Goal: Task Accomplishment & Management: Use online tool/utility

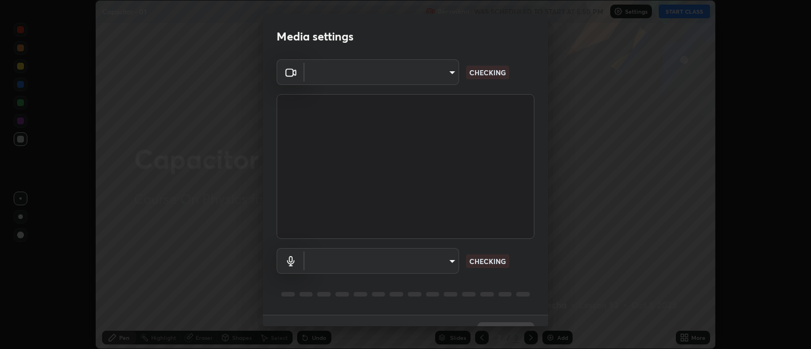
scroll to position [25, 0]
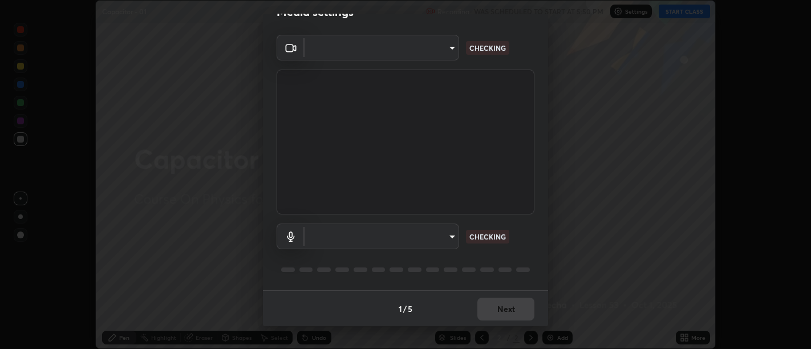
type input "d9b519daceb8a772394af6ea8e45353be5bbf62d8cb1cf3345c472de64055974"
type input "58abe51d7fefdb17ba2419723d43872dcdd823d411622da55c3e9c12cc60ef35"
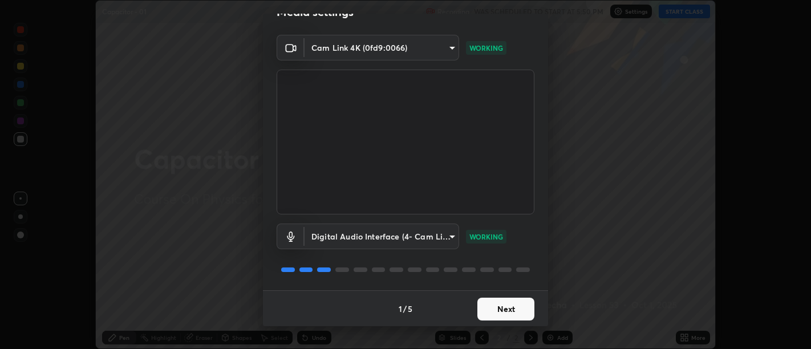
click at [517, 317] on button "Next" at bounding box center [505, 309] width 57 height 23
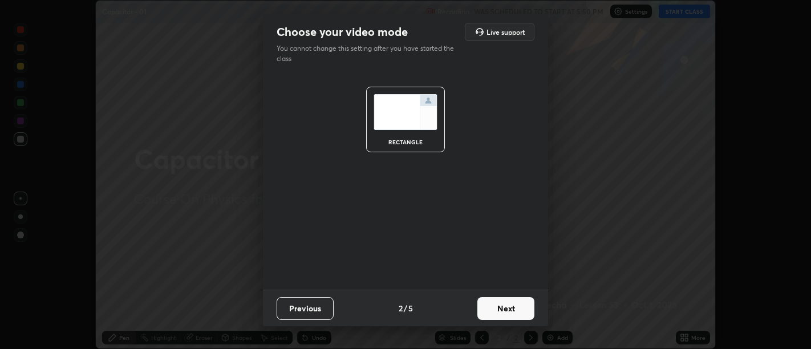
scroll to position [0, 0]
click at [510, 307] on button "Next" at bounding box center [505, 308] width 57 height 23
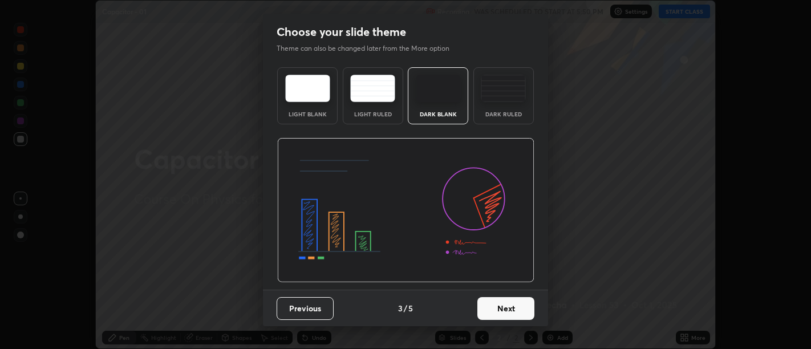
click at [512, 310] on button "Next" at bounding box center [505, 308] width 57 height 23
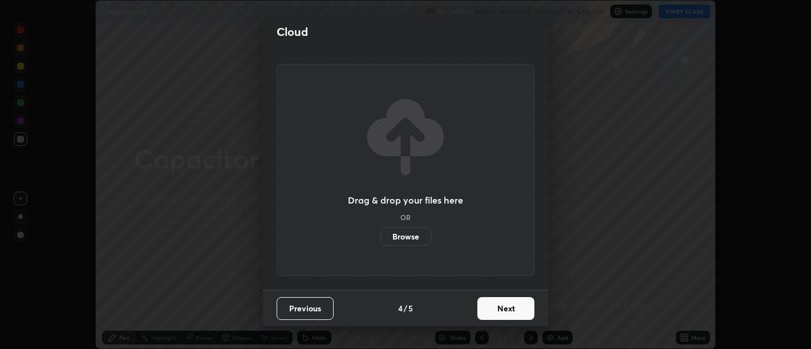
click at [513, 310] on button "Next" at bounding box center [505, 308] width 57 height 23
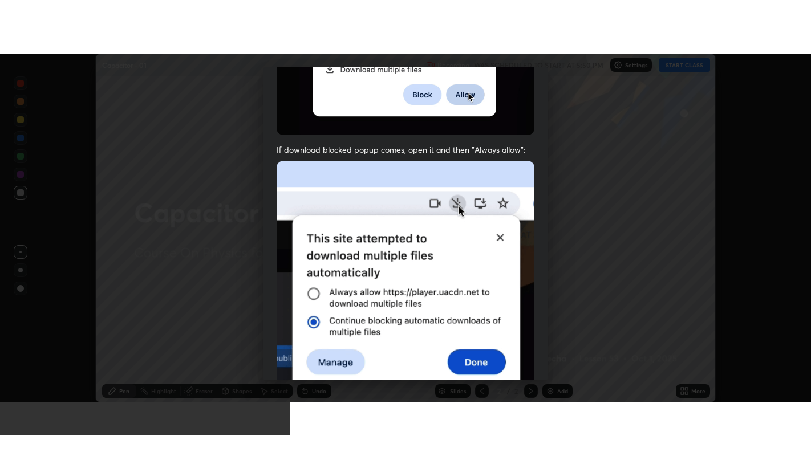
scroll to position [257, 0]
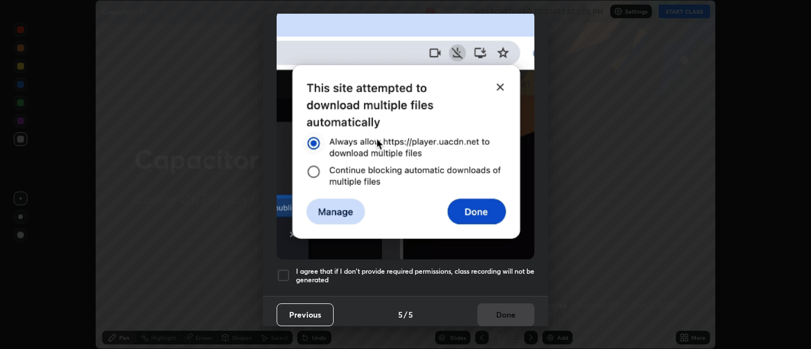
click at [513, 269] on h5 "I agree that if I don't provide required permissions, class recording will not …" at bounding box center [415, 276] width 238 height 18
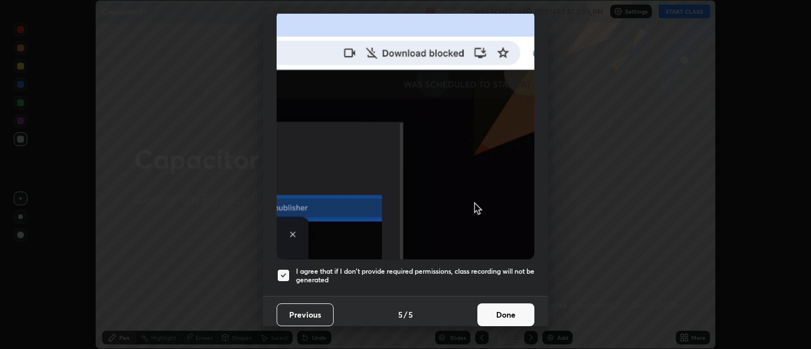
click at [513, 309] on button "Done" at bounding box center [505, 314] width 57 height 23
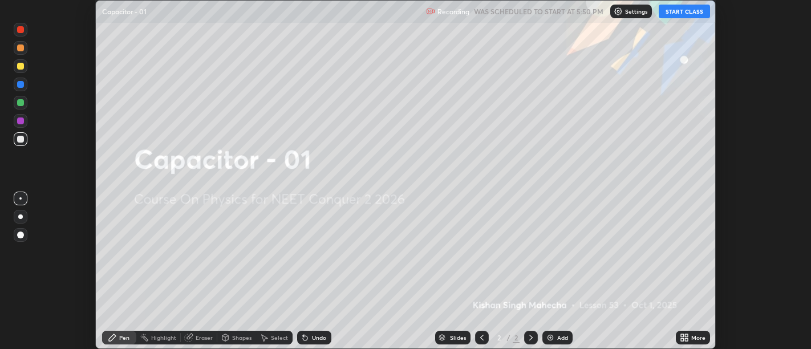
click at [686, 335] on icon at bounding box center [686, 335] width 3 height 3
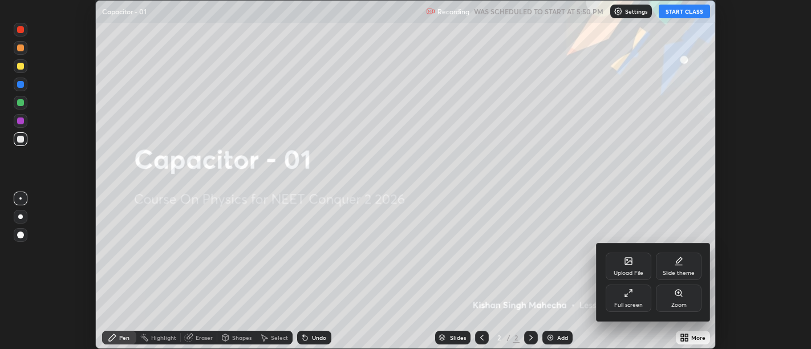
click at [638, 297] on div "Full screen" at bounding box center [629, 298] width 46 height 27
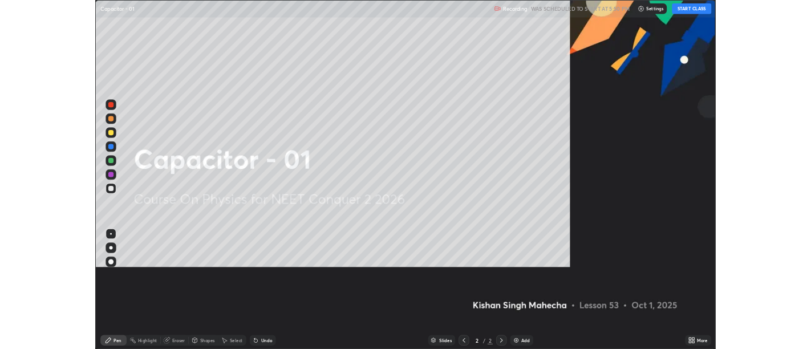
scroll to position [456, 811]
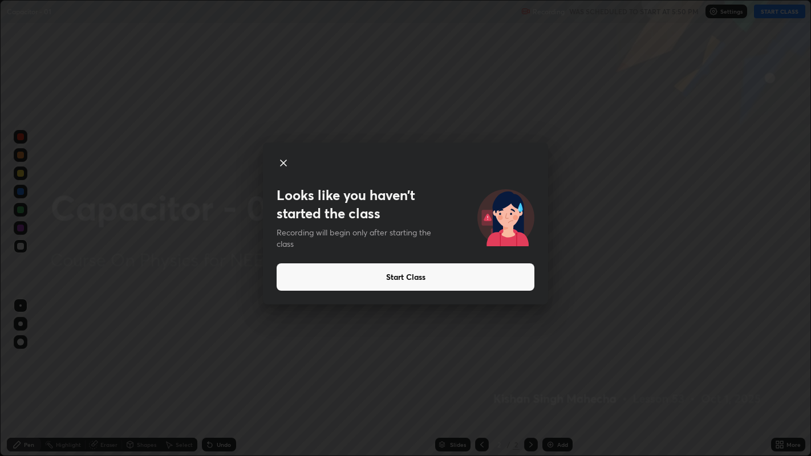
click at [360, 273] on button "Start Class" at bounding box center [406, 276] width 258 height 27
click at [400, 279] on button "Start Class" at bounding box center [406, 276] width 258 height 27
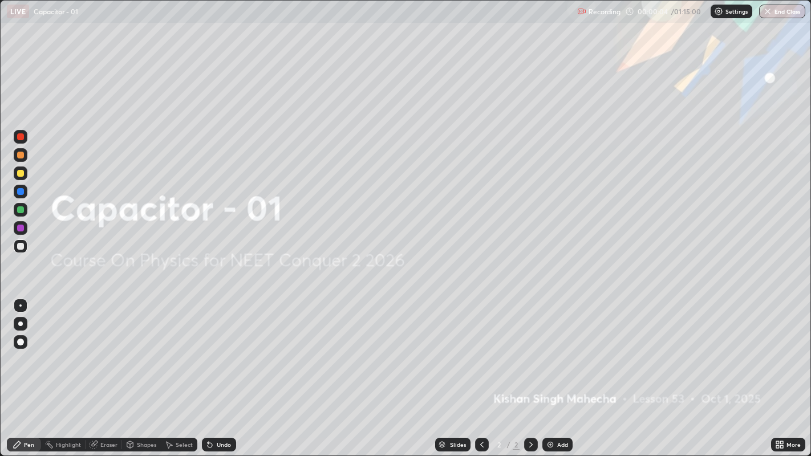
click at [555, 348] on div "Add" at bounding box center [557, 445] width 30 height 14
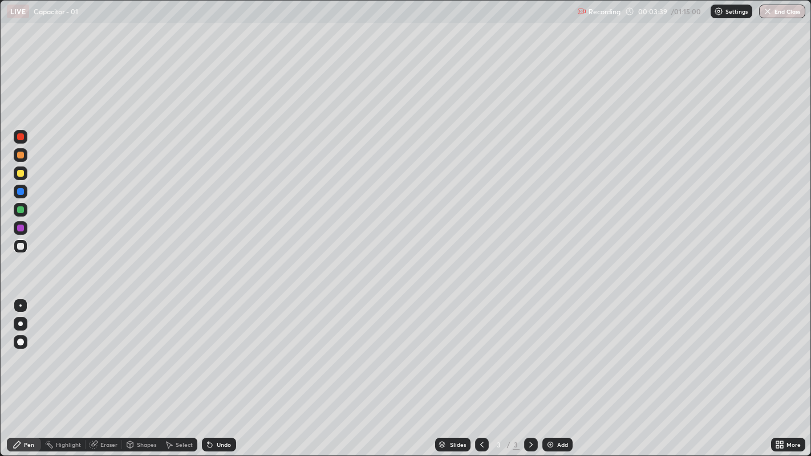
click at [223, 348] on div "Undo" at bounding box center [224, 445] width 14 height 6
click at [208, 348] on icon at bounding box center [210, 445] width 5 height 5
click at [216, 348] on div "Undo" at bounding box center [219, 445] width 34 height 14
click at [176, 348] on div "Select" at bounding box center [184, 445] width 17 height 6
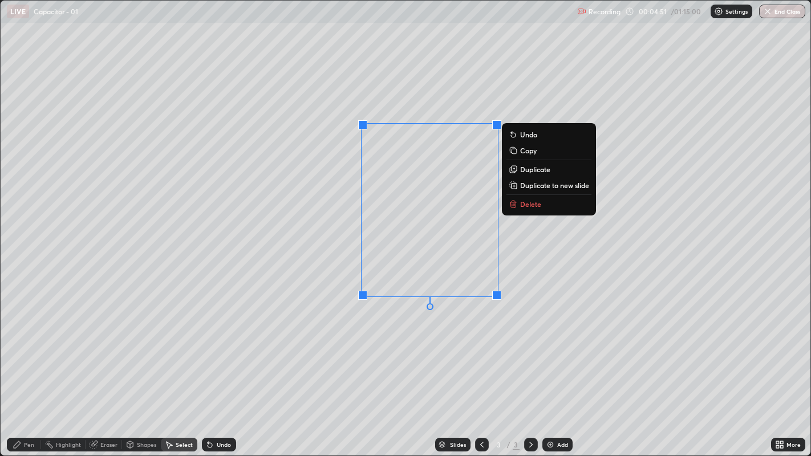
click at [533, 200] on p "Delete" at bounding box center [530, 204] width 21 height 9
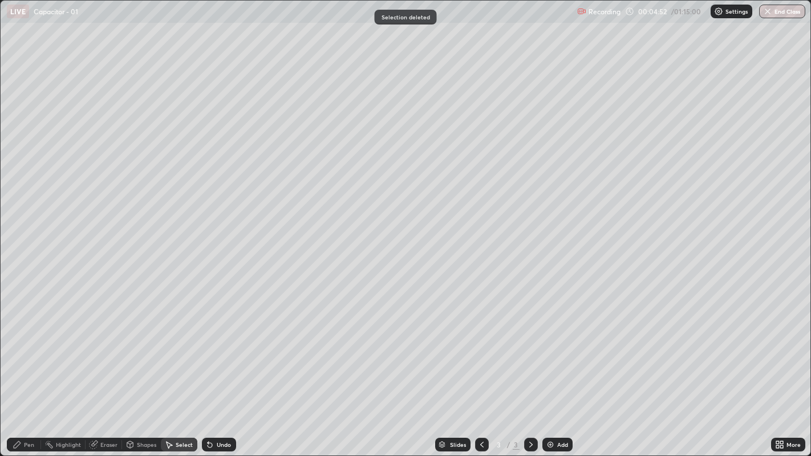
click at [20, 348] on icon at bounding box center [17, 444] width 9 height 9
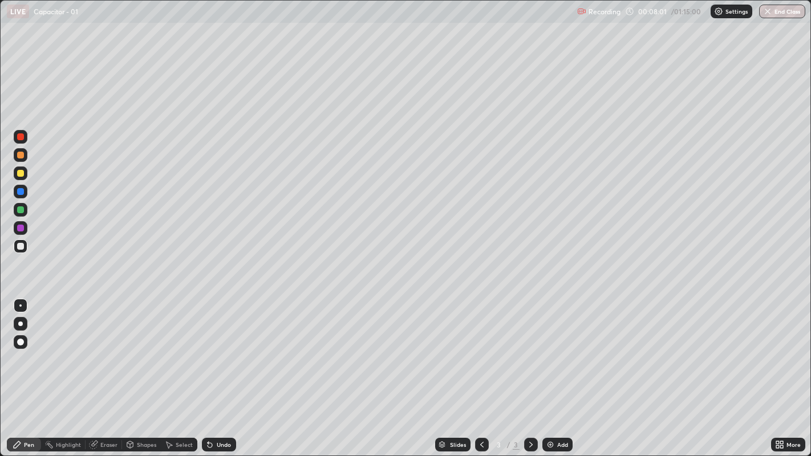
click at [210, 348] on icon at bounding box center [210, 445] width 5 height 5
click at [218, 348] on div "Undo" at bounding box center [224, 445] width 14 height 6
click at [232, 348] on div "Undo" at bounding box center [219, 445] width 34 height 14
click at [555, 348] on div "Add" at bounding box center [557, 445] width 30 height 14
click at [213, 348] on div "Undo" at bounding box center [219, 445] width 34 height 14
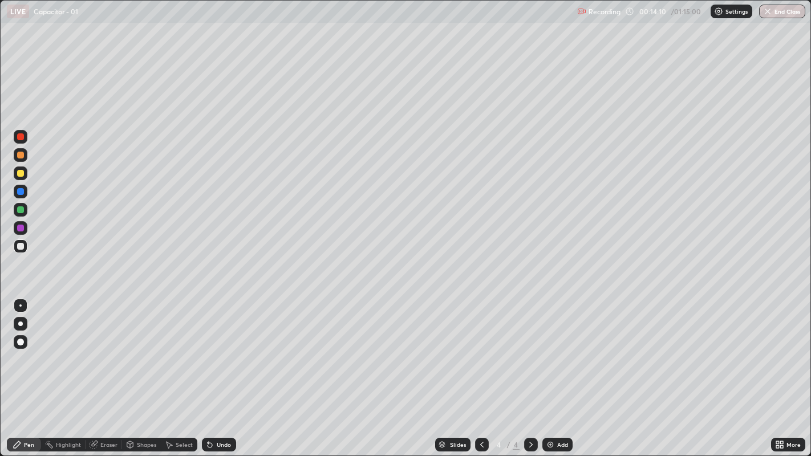
click at [101, 348] on div "Eraser" at bounding box center [104, 445] width 36 height 14
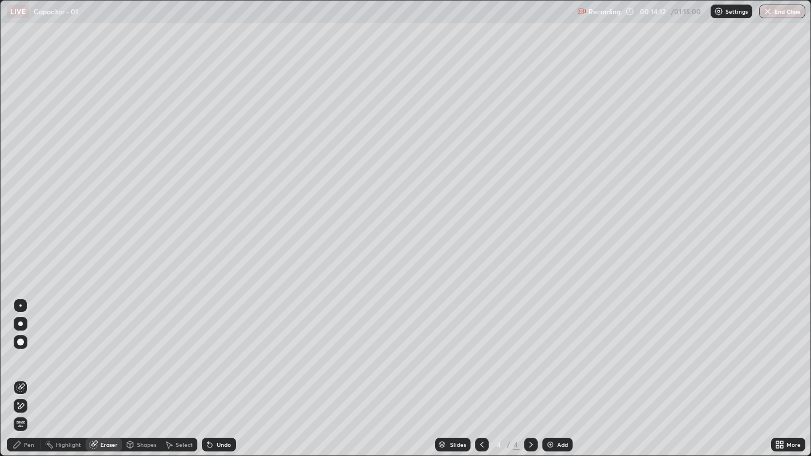
click at [29, 348] on div "Pen" at bounding box center [29, 445] width 10 height 6
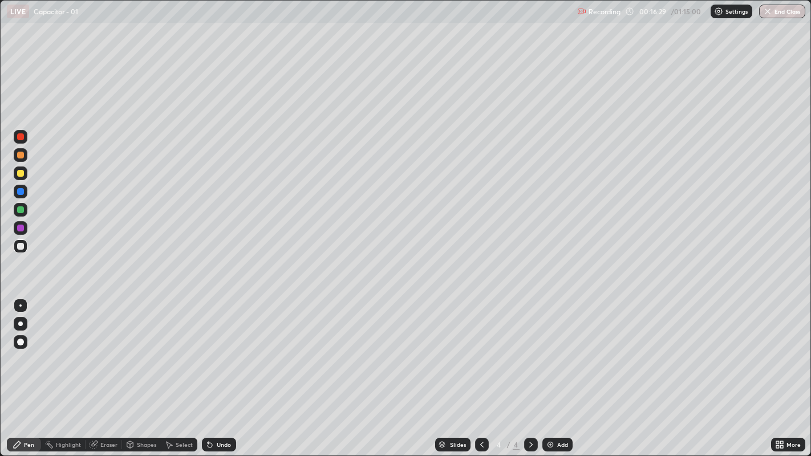
click at [102, 348] on div "Eraser" at bounding box center [108, 445] width 17 height 6
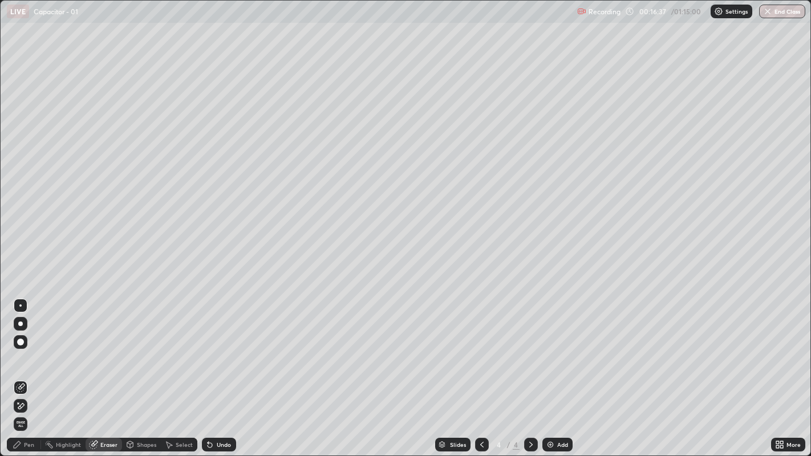
click at [29, 348] on div "Pen" at bounding box center [29, 445] width 10 height 6
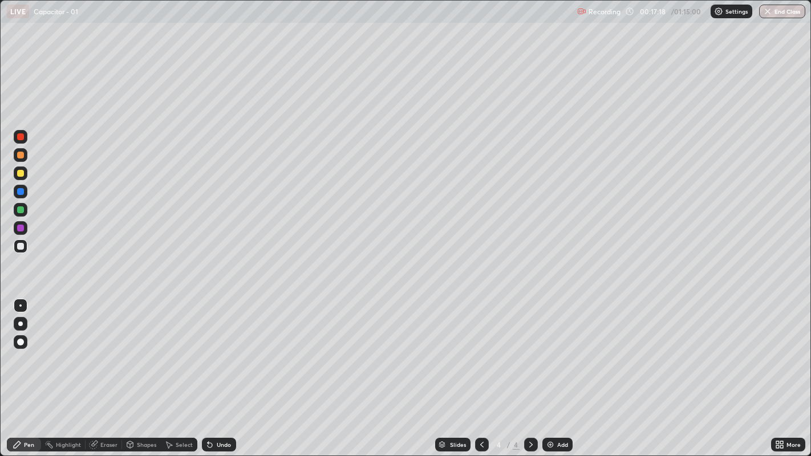
click at [215, 348] on div "Undo" at bounding box center [219, 445] width 34 height 14
click at [210, 348] on icon at bounding box center [210, 445] width 5 height 5
click at [481, 348] on icon at bounding box center [481, 444] width 9 height 9
click at [529, 348] on icon at bounding box center [530, 444] width 9 height 9
click at [547, 348] on img at bounding box center [550, 444] width 9 height 9
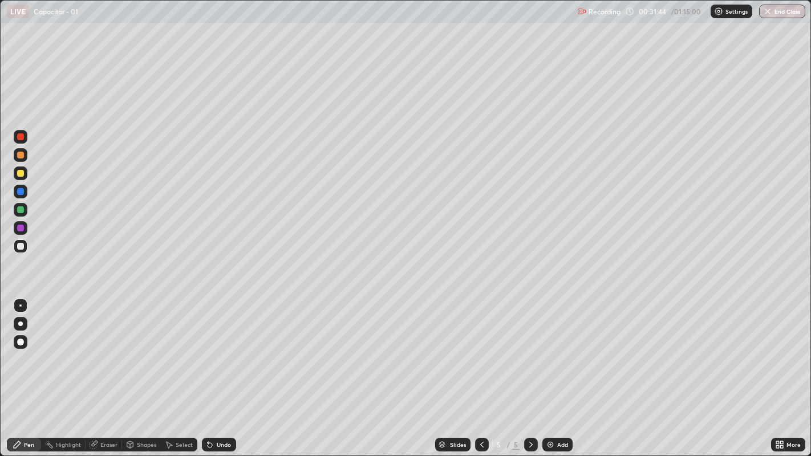
click at [102, 348] on div "Eraser" at bounding box center [108, 445] width 17 height 6
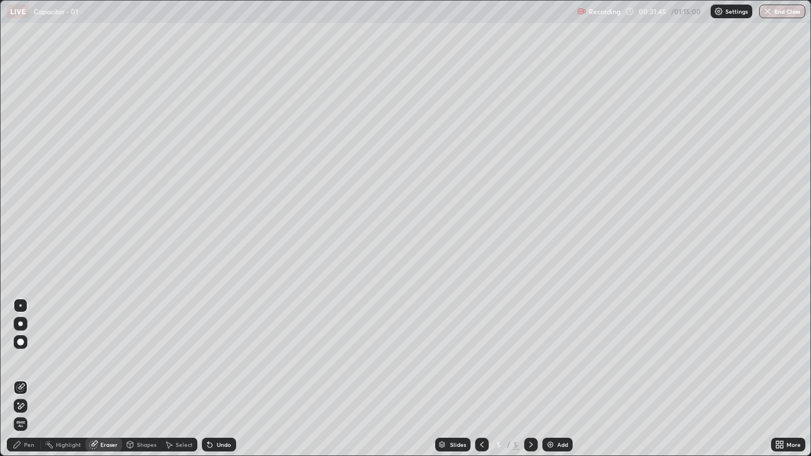
click at [20, 348] on span "Erase all" at bounding box center [20, 424] width 13 height 7
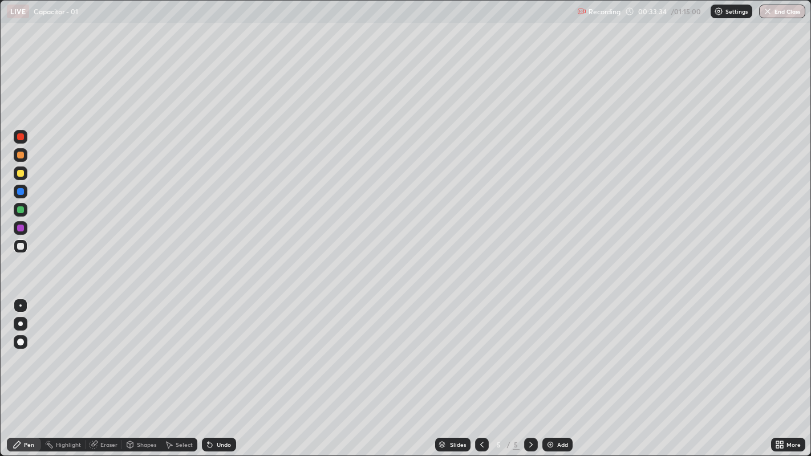
click at [214, 348] on div "Undo" at bounding box center [219, 445] width 34 height 14
click at [217, 348] on div "Undo" at bounding box center [224, 445] width 14 height 6
click at [177, 348] on div "Select" at bounding box center [184, 445] width 17 height 6
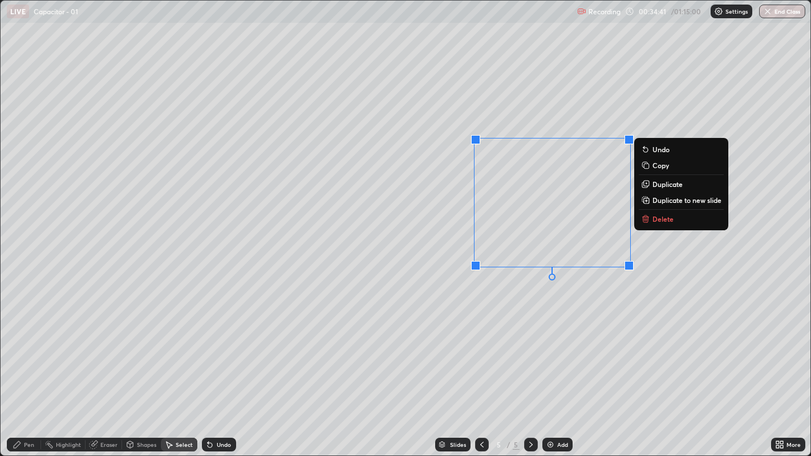
click at [656, 221] on p "Delete" at bounding box center [662, 218] width 21 height 9
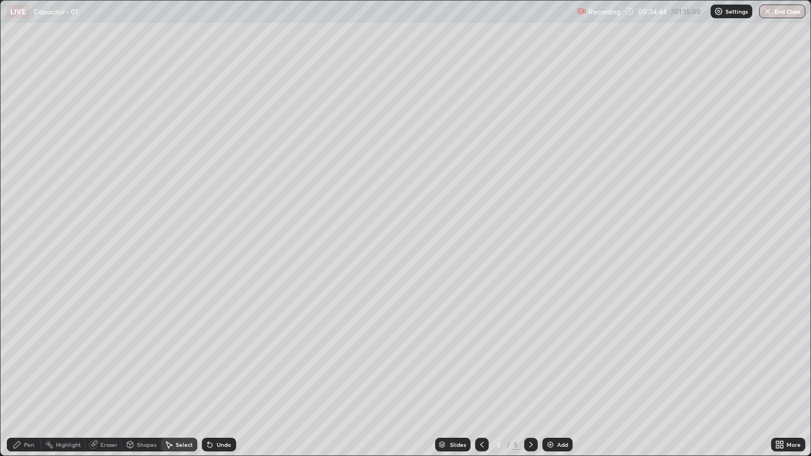
click at [22, 348] on div "Pen" at bounding box center [24, 445] width 34 height 14
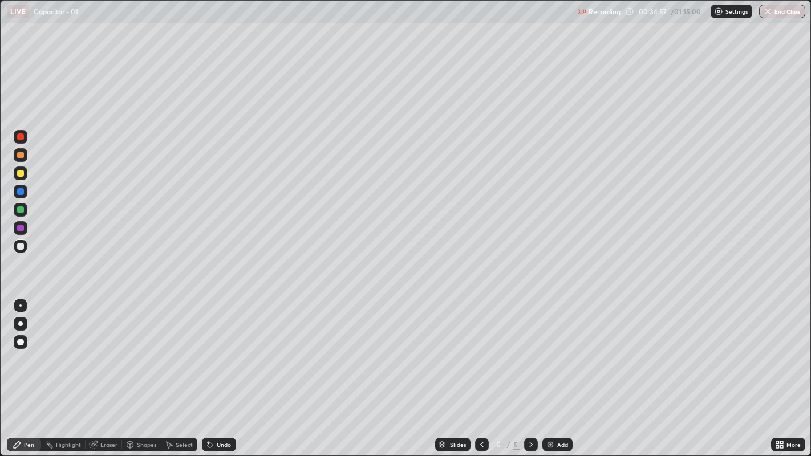
click at [19, 209] on div at bounding box center [20, 209] width 7 height 7
click at [220, 348] on div "Undo" at bounding box center [224, 445] width 14 height 6
click at [221, 348] on div "Undo" at bounding box center [224, 445] width 14 height 6
click at [21, 246] on div at bounding box center [20, 246] width 7 height 7
click at [218, 348] on div "Undo" at bounding box center [224, 445] width 14 height 6
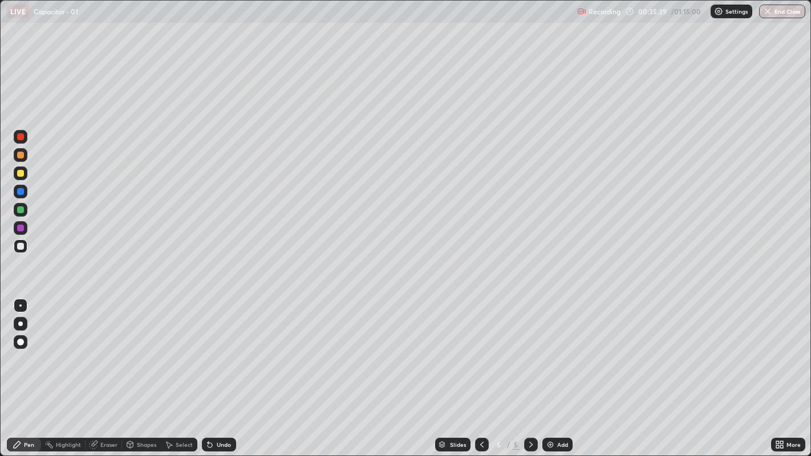
click at [219, 348] on div "Undo" at bounding box center [224, 445] width 14 height 6
click at [215, 348] on div "Undo" at bounding box center [219, 445] width 34 height 14
click at [101, 348] on div "Eraser" at bounding box center [108, 445] width 17 height 6
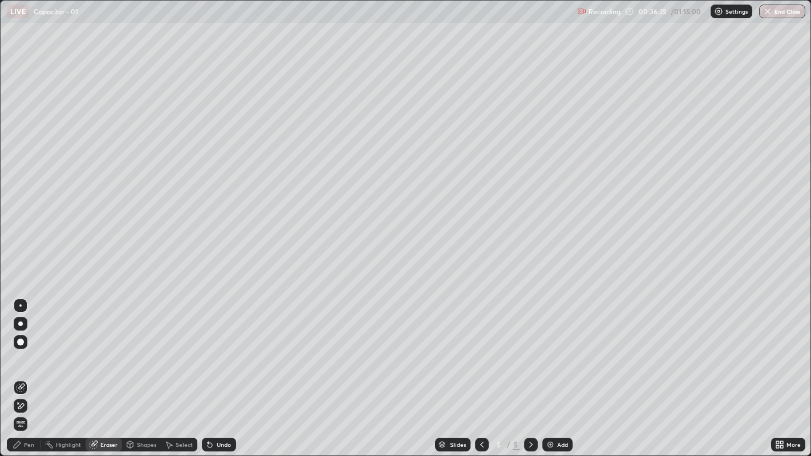
click at [21, 348] on icon at bounding box center [17, 444] width 9 height 9
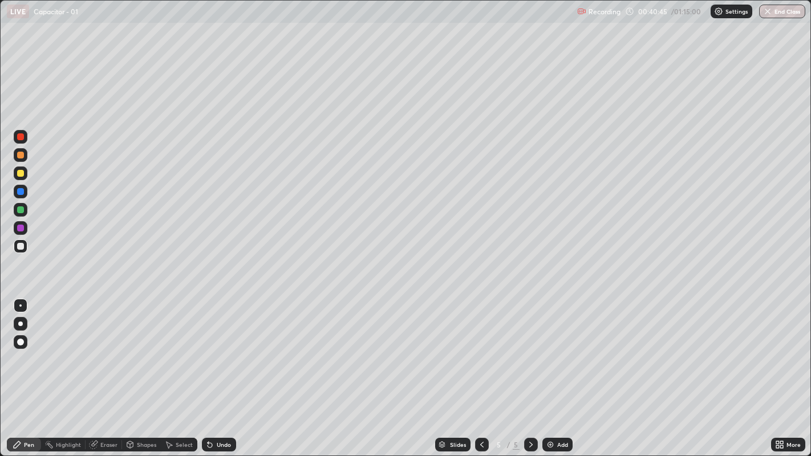
click at [212, 348] on icon at bounding box center [209, 444] width 9 height 9
click at [557, 348] on div "Add" at bounding box center [562, 445] width 11 height 6
click at [20, 137] on div at bounding box center [20, 136] width 7 height 7
click at [217, 348] on div "Undo" at bounding box center [224, 445] width 14 height 6
click at [559, 348] on div "Add" at bounding box center [562, 445] width 11 height 6
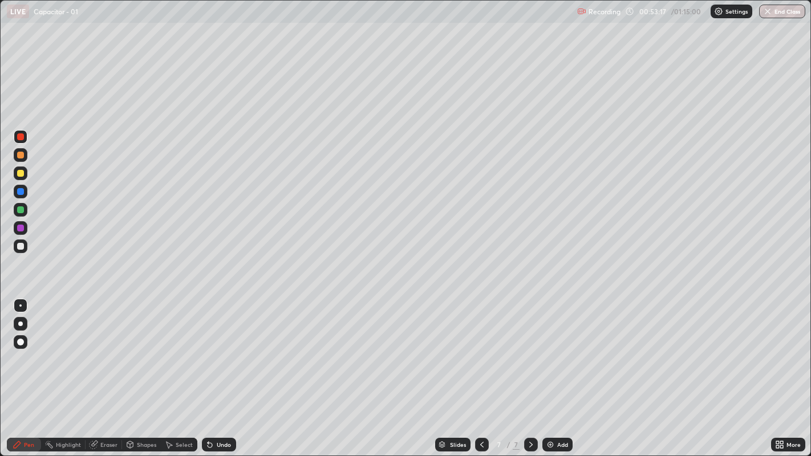
click at [101, 348] on div "Eraser" at bounding box center [108, 445] width 17 height 6
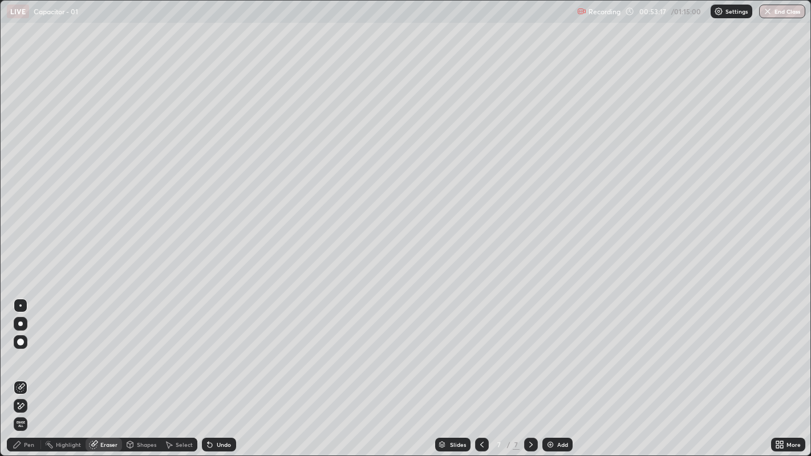
click at [20, 348] on span "Erase all" at bounding box center [20, 424] width 13 height 7
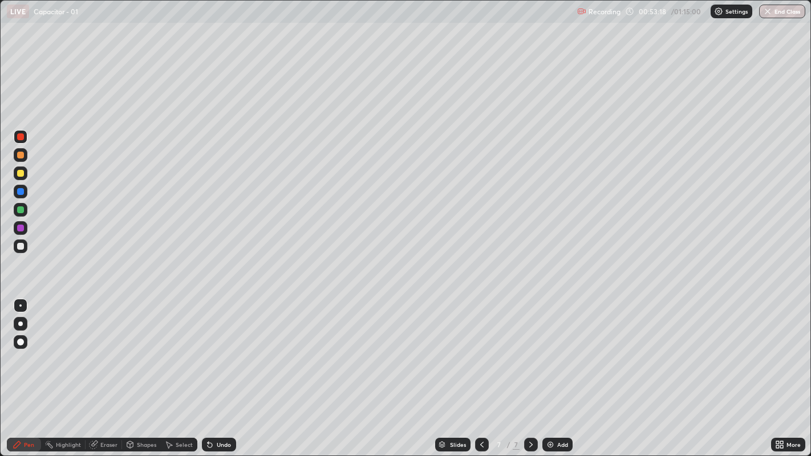
click at [20, 246] on div at bounding box center [20, 246] width 7 height 7
click at [548, 348] on div "Add" at bounding box center [557, 445] width 30 height 14
click at [100, 348] on div "Eraser" at bounding box center [108, 445] width 17 height 6
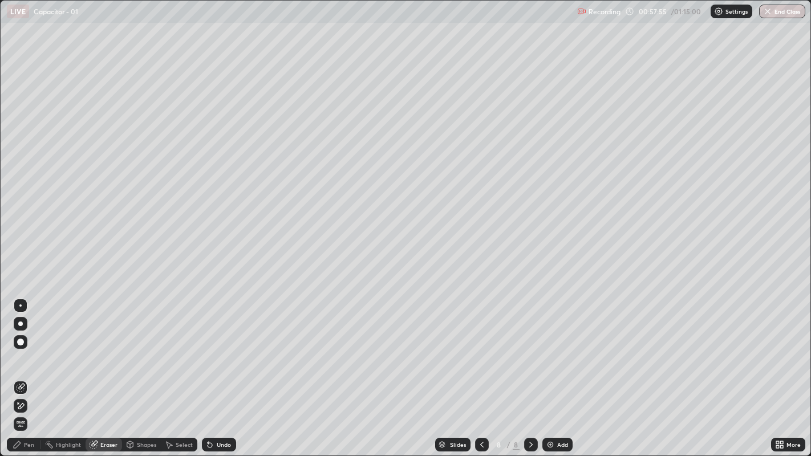
click at [18, 348] on span "Erase all" at bounding box center [20, 424] width 13 height 7
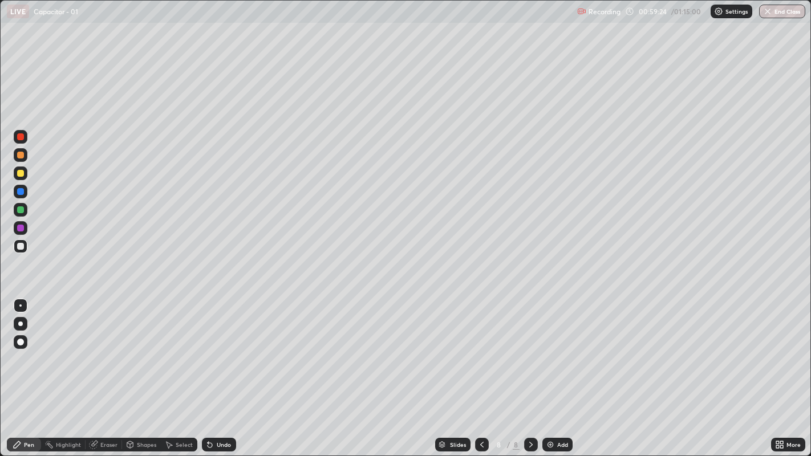
click at [218, 348] on div "Undo" at bounding box center [224, 445] width 14 height 6
click at [217, 348] on div "Undo" at bounding box center [224, 445] width 14 height 6
click at [213, 348] on icon at bounding box center [209, 444] width 9 height 9
click at [557, 348] on div "Add" at bounding box center [557, 445] width 30 height 14
click at [221, 348] on div "Undo" at bounding box center [224, 445] width 14 height 6
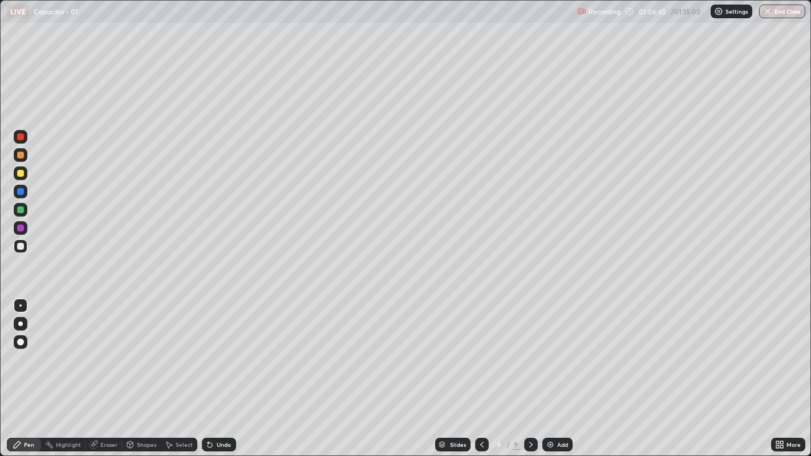
click at [215, 348] on div "Undo" at bounding box center [219, 445] width 34 height 14
click at [213, 348] on div "Undo" at bounding box center [219, 445] width 34 height 14
click at [549, 348] on img at bounding box center [550, 444] width 9 height 9
click at [99, 348] on div "Eraser" at bounding box center [104, 445] width 36 height 14
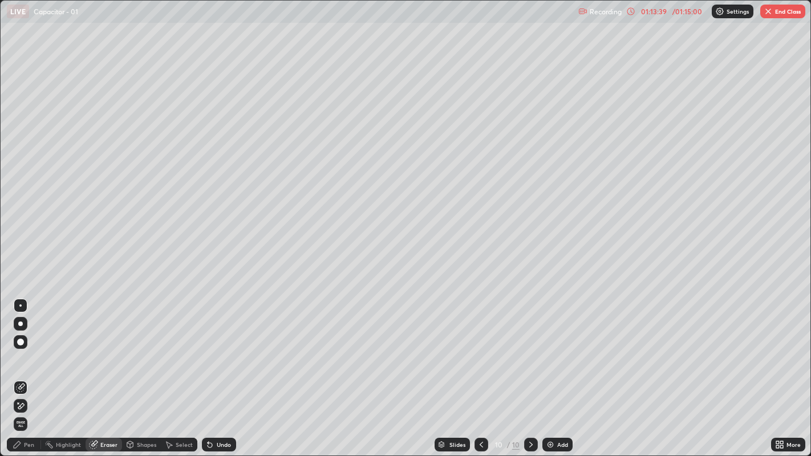
click at [96, 348] on icon at bounding box center [94, 444] width 6 height 6
click at [19, 348] on span "Erase all" at bounding box center [20, 424] width 13 height 7
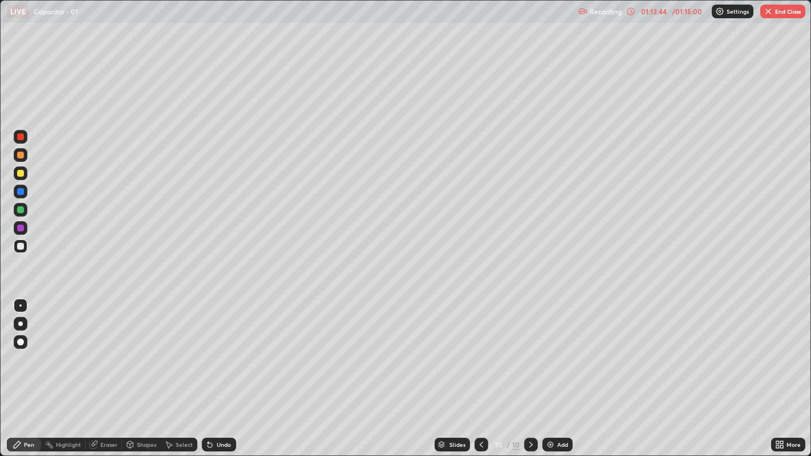
click at [208, 348] on icon at bounding box center [210, 445] width 5 height 5
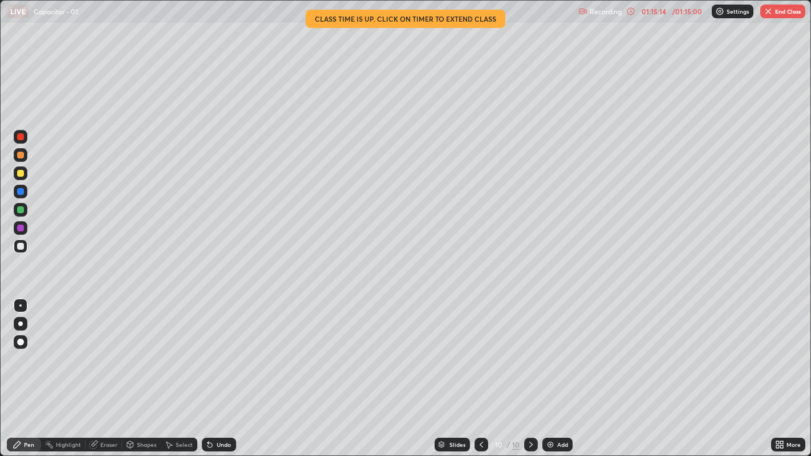
click at [777, 10] on button "End Class" at bounding box center [782, 12] width 45 height 14
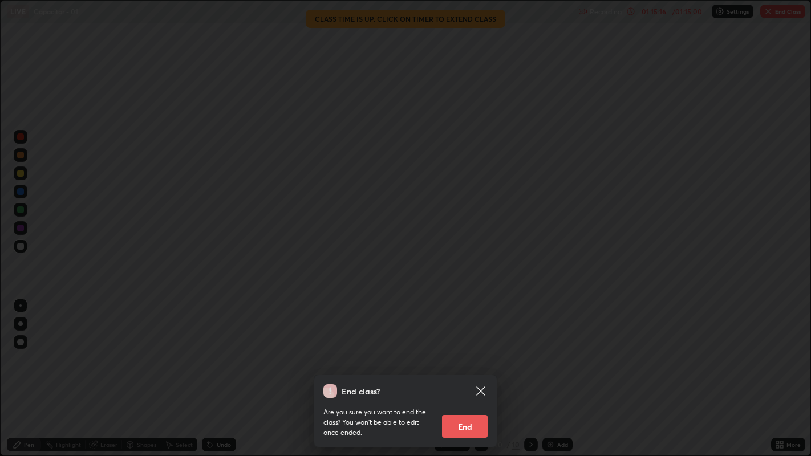
click at [474, 348] on button "End" at bounding box center [465, 426] width 46 height 23
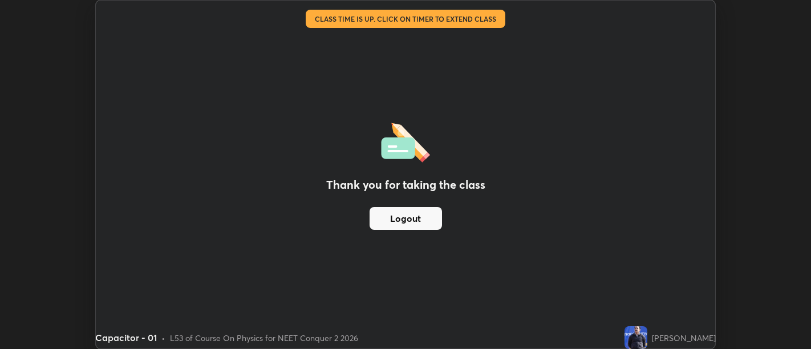
scroll to position [56680, 56218]
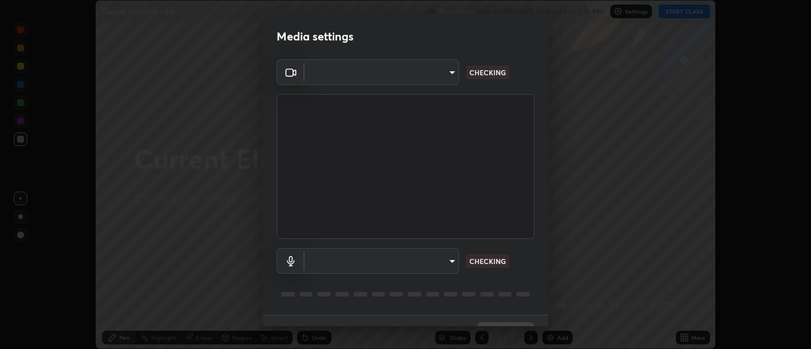
scroll to position [25, 0]
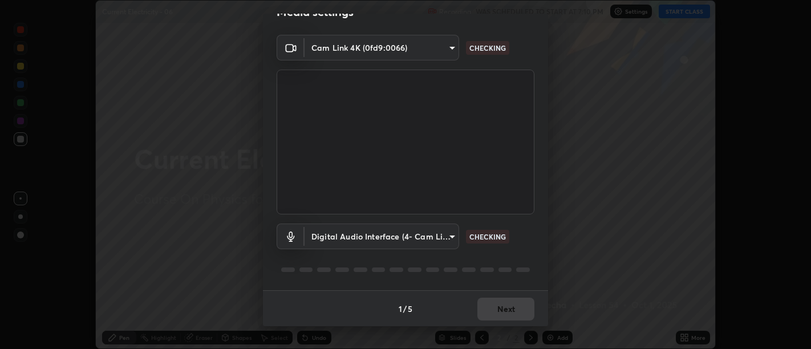
type input "d9b519daceb8a772394af6ea8e45353be5bbf62d8cb1cf3345c472de64055974"
type input "58abe51d7fefdb17ba2419723d43872dcdd823d411622da55c3e9c12cc60ef35"
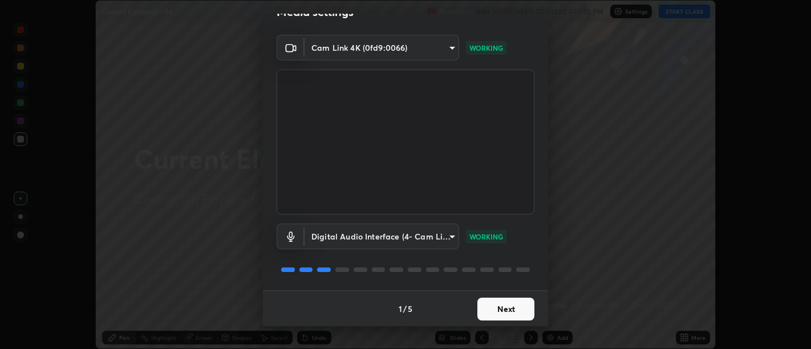
click at [498, 304] on button "Next" at bounding box center [505, 309] width 57 height 23
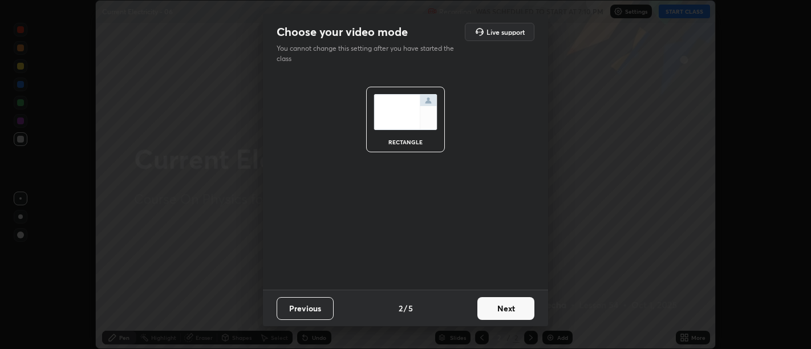
scroll to position [0, 0]
click at [505, 306] on button "Next" at bounding box center [505, 308] width 57 height 23
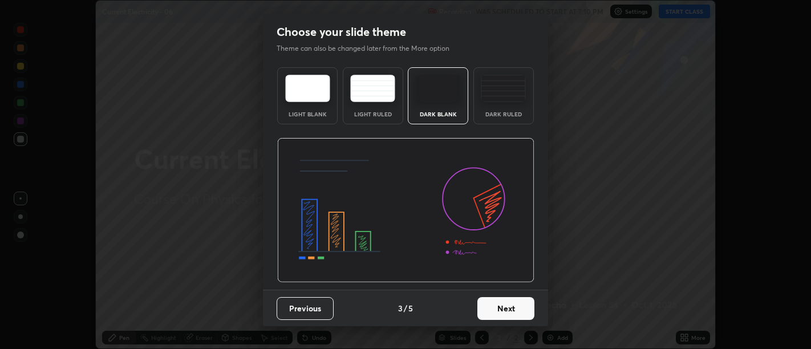
click at [506, 310] on button "Next" at bounding box center [505, 308] width 57 height 23
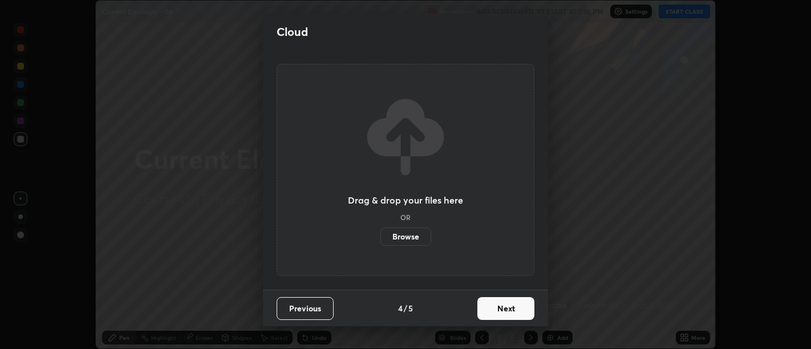
click at [508, 305] on button "Next" at bounding box center [505, 308] width 57 height 23
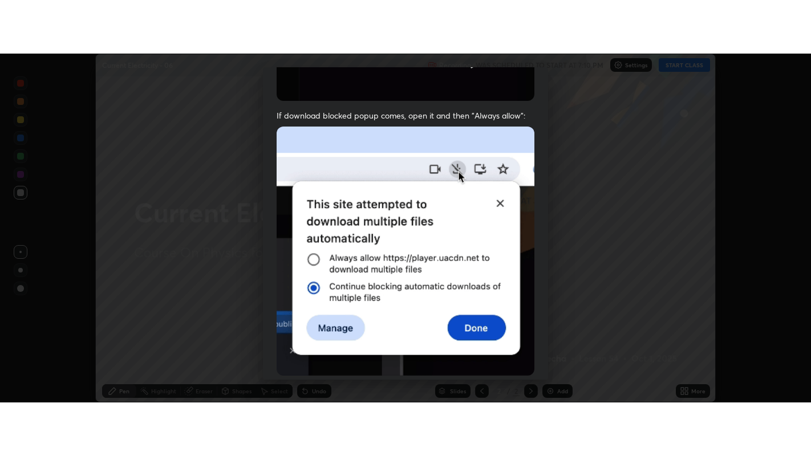
scroll to position [257, 0]
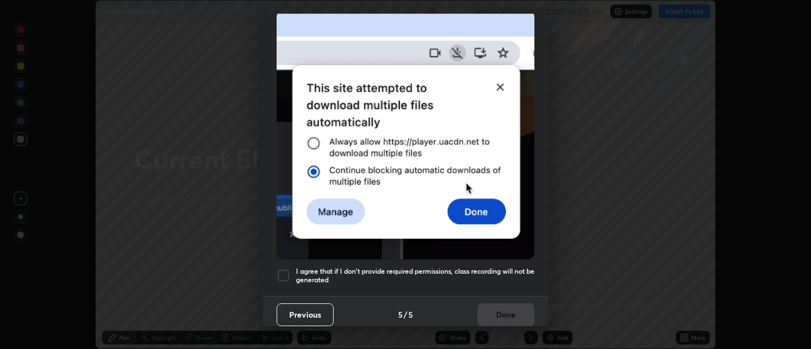
click at [497, 275] on h5 "I agree that if I don't provide required permissions, class recording will not …" at bounding box center [415, 276] width 238 height 18
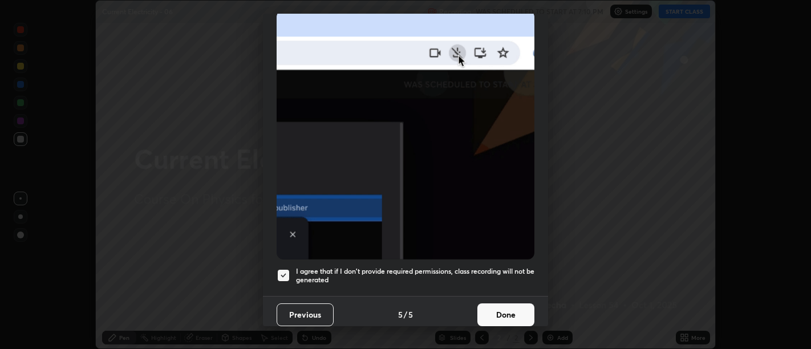
click at [502, 305] on button "Done" at bounding box center [505, 314] width 57 height 23
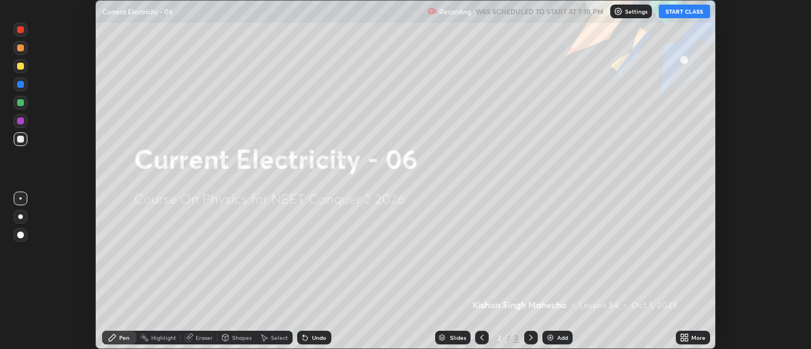
click at [683, 336] on icon at bounding box center [682, 335] width 3 height 3
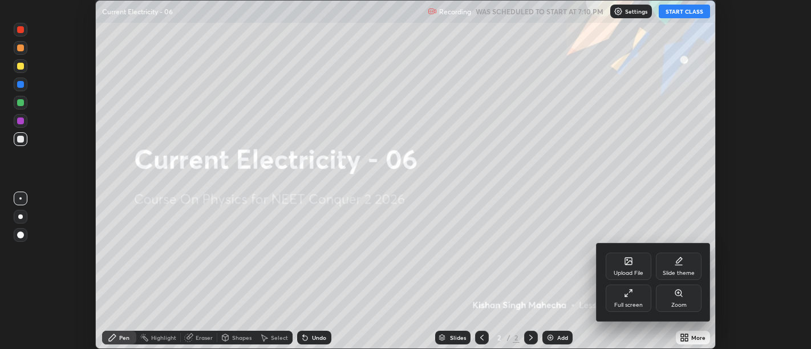
click at [633, 298] on div "Full screen" at bounding box center [629, 298] width 46 height 27
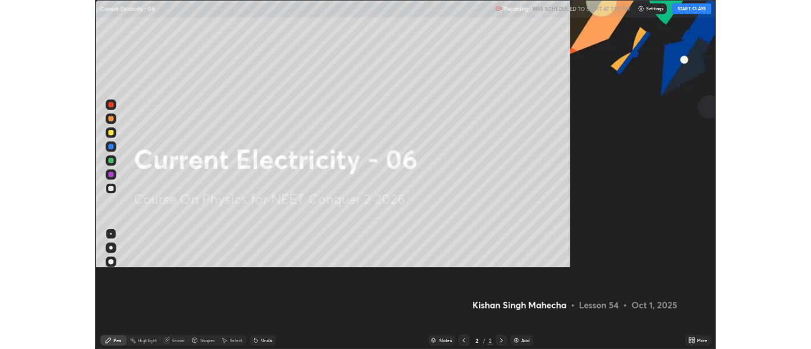
scroll to position [456, 811]
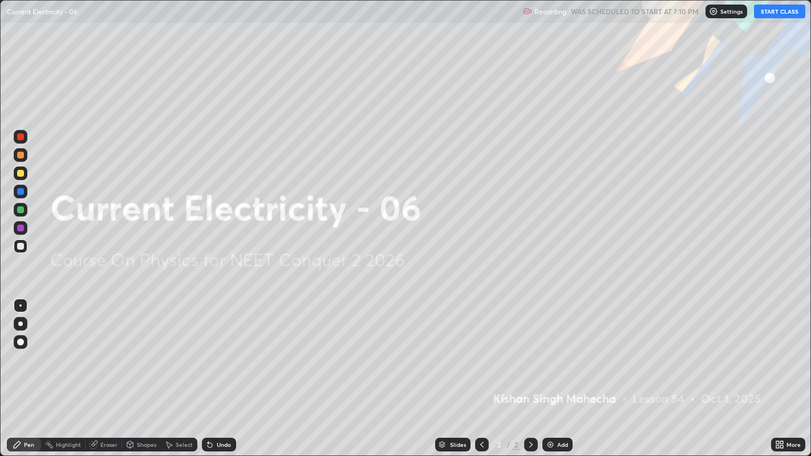
click at [765, 14] on button "START CLASS" at bounding box center [779, 12] width 51 height 14
click at [551, 348] on img at bounding box center [550, 444] width 9 height 9
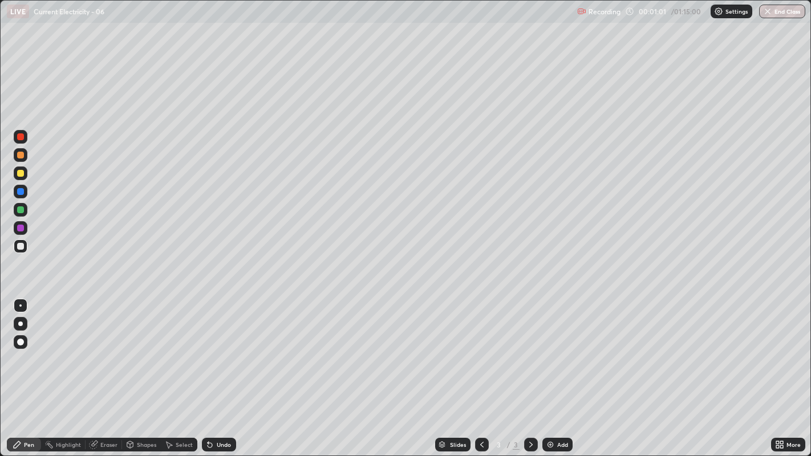
click at [217, 348] on div "Undo" at bounding box center [224, 445] width 14 height 6
click at [216, 348] on div "Undo" at bounding box center [219, 445] width 34 height 14
click at [214, 348] on div "Undo" at bounding box center [219, 445] width 34 height 14
click at [220, 348] on div "Undo" at bounding box center [219, 445] width 34 height 14
click at [222, 348] on div "Undo" at bounding box center [219, 445] width 34 height 14
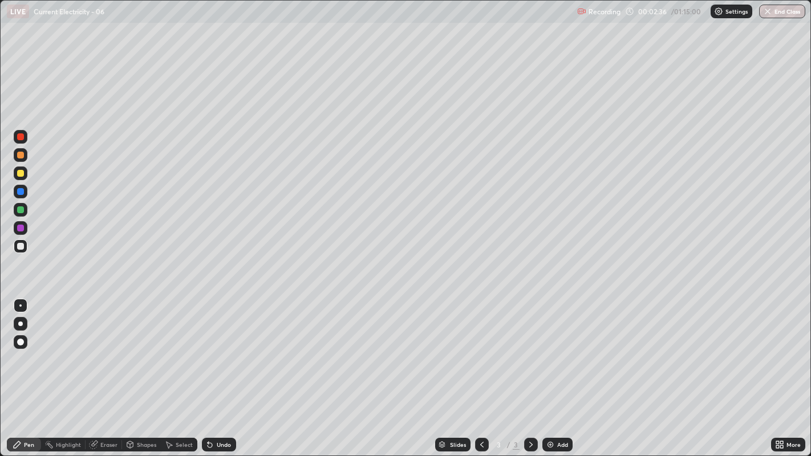
click at [223, 348] on div "Undo" at bounding box center [224, 445] width 14 height 6
click at [220, 348] on div "Undo" at bounding box center [219, 445] width 34 height 14
click at [22, 210] on div at bounding box center [20, 209] width 7 height 7
click at [217, 348] on div "Undo" at bounding box center [224, 445] width 14 height 6
click at [213, 348] on icon at bounding box center [209, 444] width 9 height 9
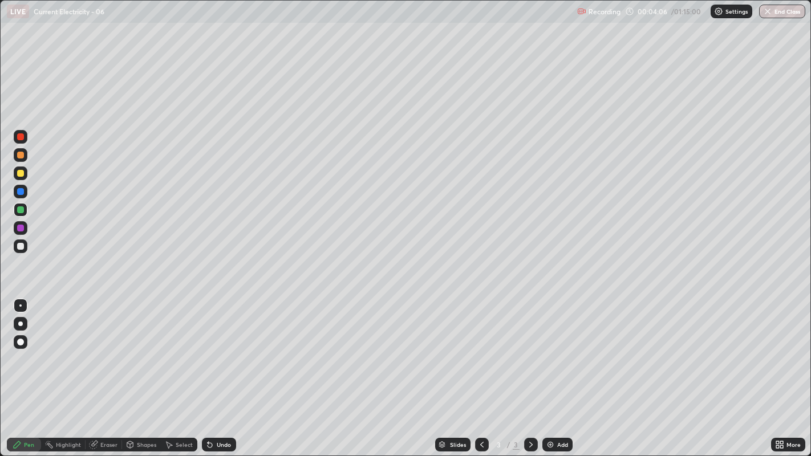
click at [208, 348] on icon at bounding box center [210, 445] width 5 height 5
click at [215, 348] on div "Undo" at bounding box center [219, 445] width 34 height 14
click at [214, 348] on div "Undo" at bounding box center [219, 445] width 34 height 14
click at [21, 174] on div at bounding box center [20, 173] width 7 height 7
click at [210, 348] on icon at bounding box center [210, 445] width 5 height 5
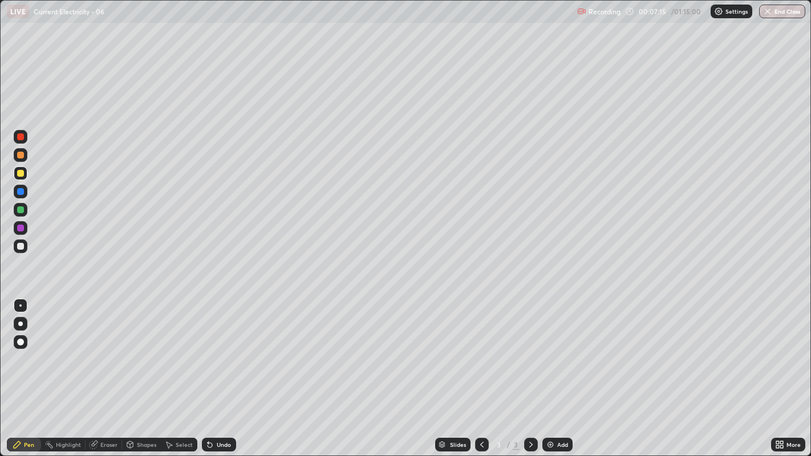
click at [209, 348] on icon at bounding box center [210, 445] width 5 height 5
click at [208, 348] on icon at bounding box center [208, 442] width 1 height 1
click at [221, 348] on div "Undo" at bounding box center [224, 445] width 14 height 6
click at [219, 348] on div "Undo" at bounding box center [224, 445] width 14 height 6
click at [220, 348] on div "Undo" at bounding box center [224, 445] width 14 height 6
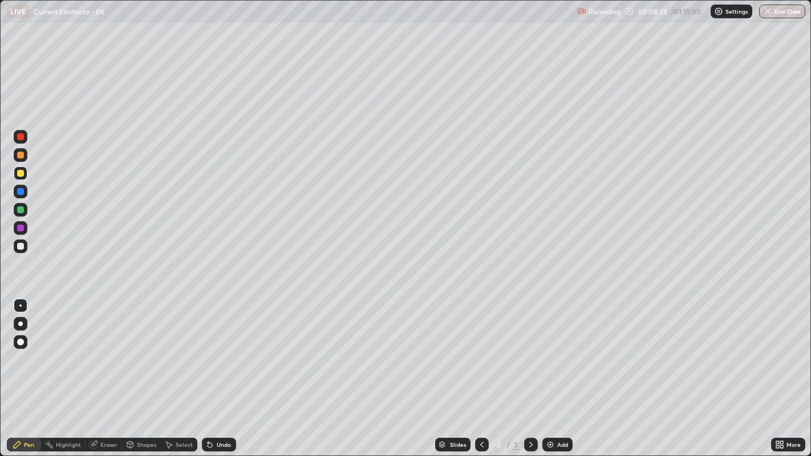
click at [223, 348] on div "Undo" at bounding box center [224, 445] width 14 height 6
click at [222, 348] on div "Undo" at bounding box center [224, 445] width 14 height 6
click at [220, 348] on div "Undo" at bounding box center [224, 445] width 14 height 6
click at [222, 348] on div "Undo" at bounding box center [224, 445] width 14 height 6
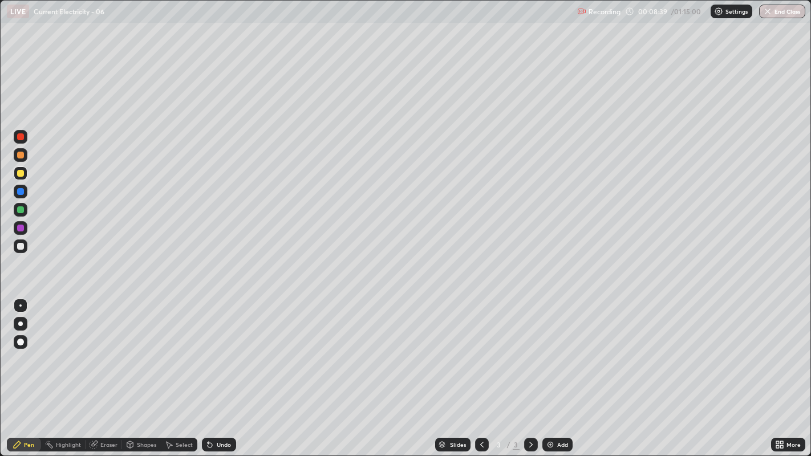
click at [221, 348] on div "Undo" at bounding box center [224, 445] width 14 height 6
click at [220, 348] on div "Undo" at bounding box center [224, 445] width 14 height 6
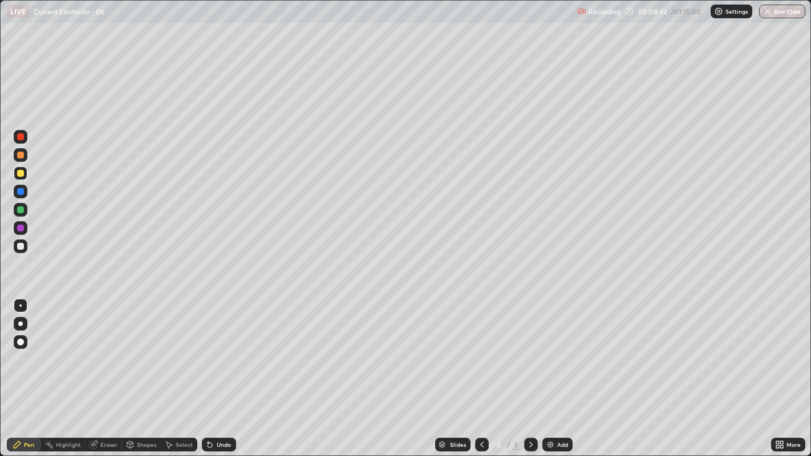
click at [217, 348] on div "Undo" at bounding box center [219, 445] width 34 height 14
click at [217, 348] on div "Undo" at bounding box center [224, 445] width 14 height 6
click at [22, 156] on div at bounding box center [20, 155] width 7 height 7
click at [553, 348] on img at bounding box center [550, 444] width 9 height 9
click at [21, 246] on div at bounding box center [20, 246] width 7 height 7
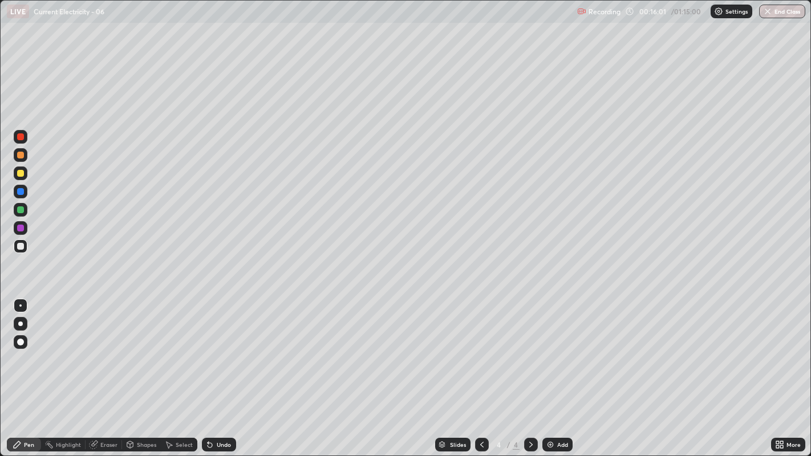
click at [215, 348] on div "Undo" at bounding box center [219, 445] width 34 height 14
click at [208, 348] on icon at bounding box center [210, 445] width 5 height 5
click at [208, 348] on icon at bounding box center [209, 444] width 9 height 9
click at [217, 348] on div "Undo" at bounding box center [224, 445] width 14 height 6
click at [221, 348] on div "Undo" at bounding box center [224, 445] width 14 height 6
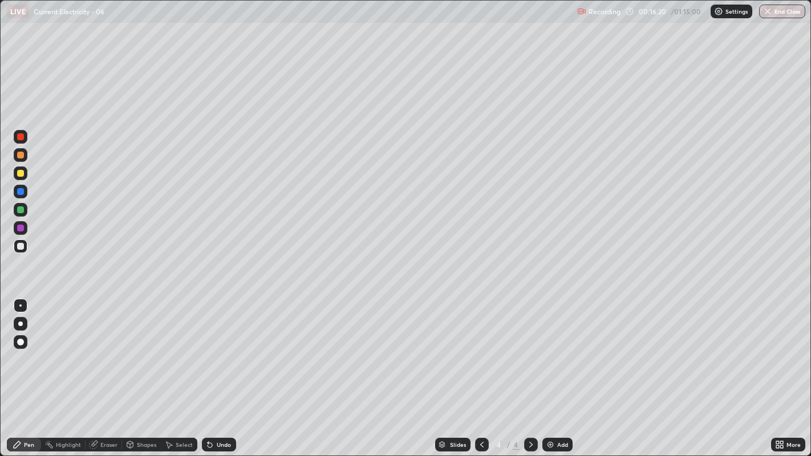
click at [176, 348] on div "Select" at bounding box center [184, 445] width 17 height 6
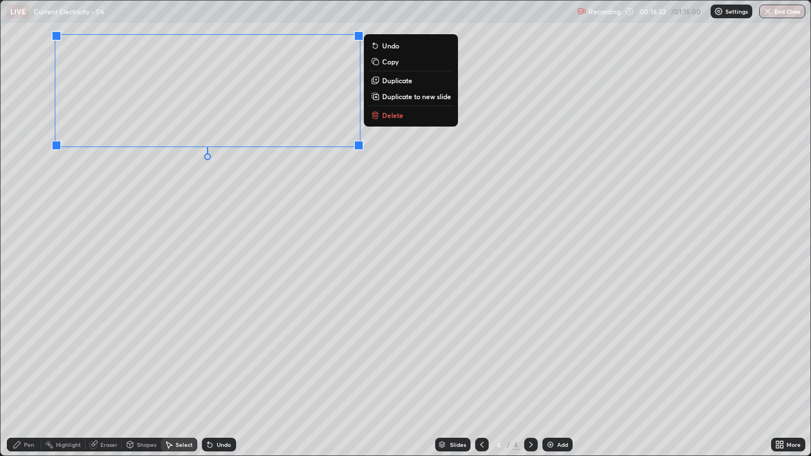
click at [391, 80] on p "Duplicate" at bounding box center [397, 80] width 30 height 9
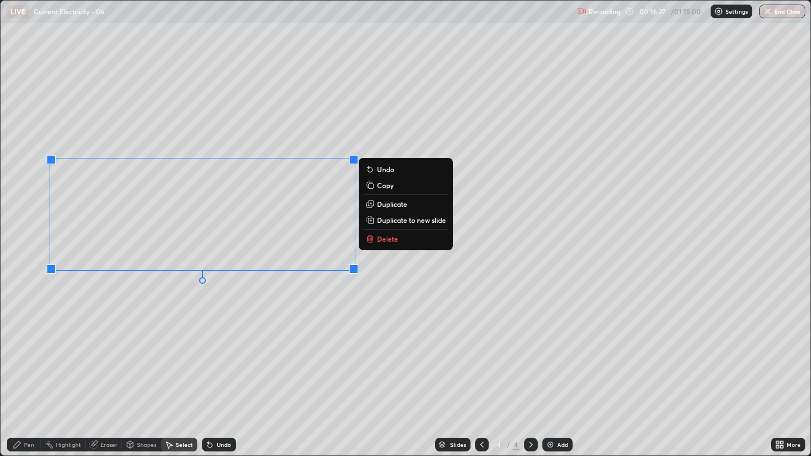
click at [380, 204] on p "Duplicate" at bounding box center [392, 204] width 30 height 9
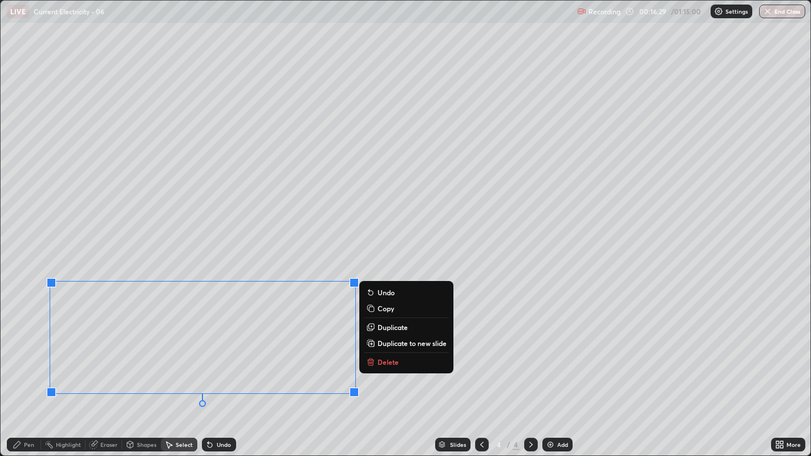
click at [25, 348] on div "Pen" at bounding box center [29, 445] width 10 height 6
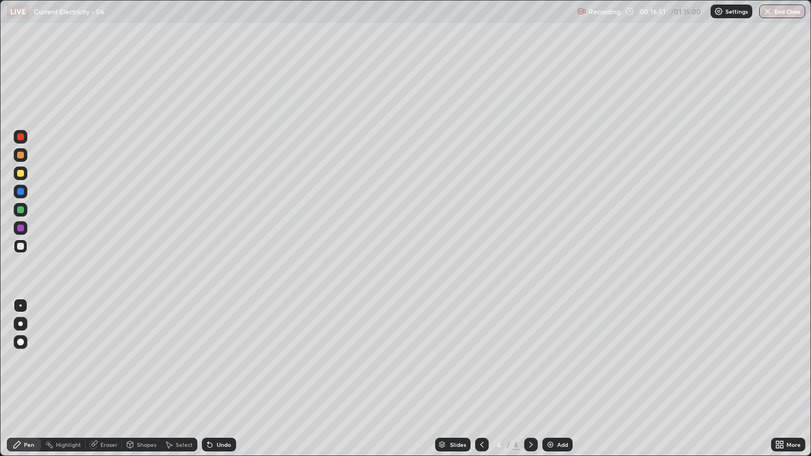
click at [20, 177] on div at bounding box center [20, 173] width 7 height 7
click at [213, 348] on icon at bounding box center [209, 444] width 9 height 9
click at [213, 348] on div "Undo" at bounding box center [219, 445] width 34 height 14
click at [217, 348] on div "Undo" at bounding box center [224, 445] width 14 height 6
click at [215, 348] on div "Undo" at bounding box center [219, 445] width 34 height 14
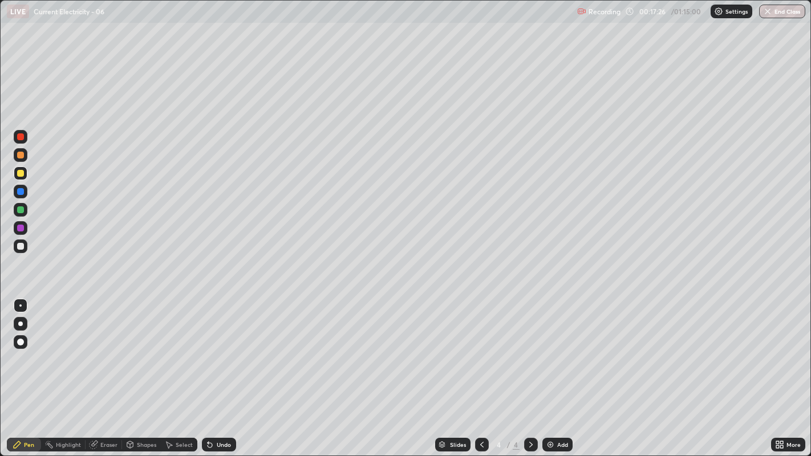
click at [213, 348] on div "Undo" at bounding box center [219, 445] width 34 height 14
click at [214, 348] on div "Undo" at bounding box center [219, 445] width 34 height 14
click at [212, 348] on icon at bounding box center [209, 444] width 9 height 9
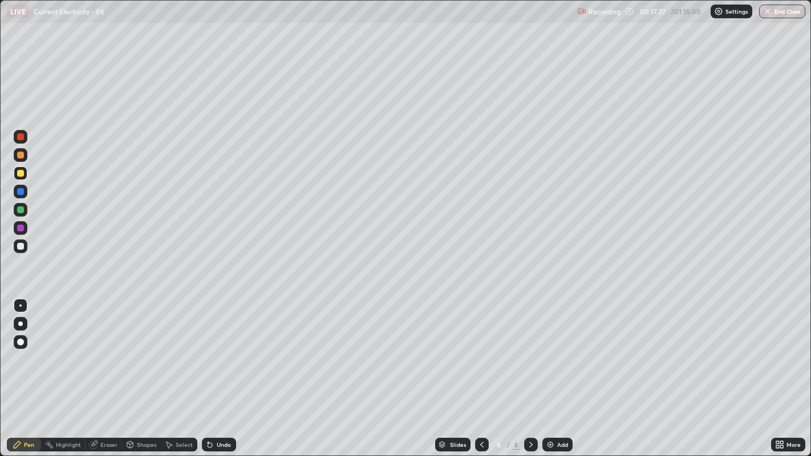
click at [212, 348] on icon at bounding box center [209, 444] width 9 height 9
click at [208, 348] on div "Undo" at bounding box center [219, 445] width 34 height 14
click at [210, 348] on icon at bounding box center [209, 444] width 9 height 9
click at [211, 348] on icon at bounding box center [210, 445] width 5 height 5
click at [214, 348] on div "Undo" at bounding box center [219, 445] width 34 height 14
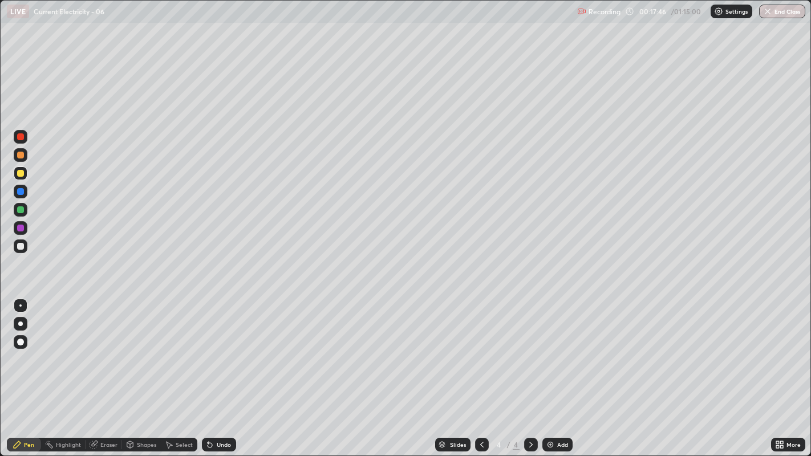
click at [107, 348] on div "Eraser" at bounding box center [108, 445] width 17 height 6
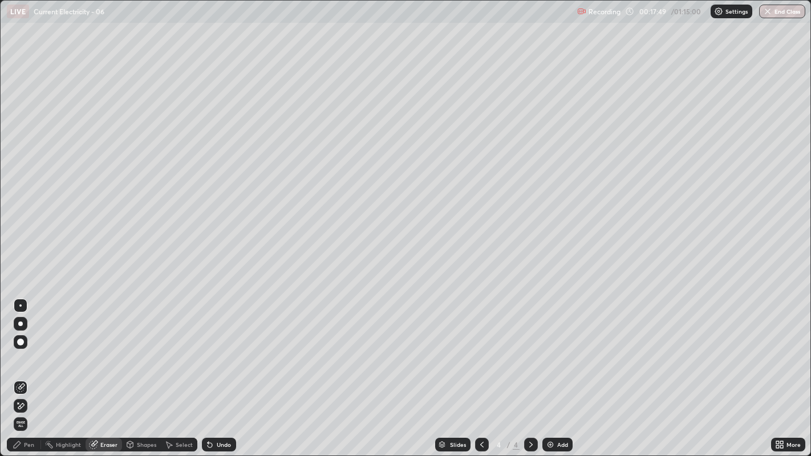
click at [21, 348] on div "Pen" at bounding box center [24, 445] width 34 height 14
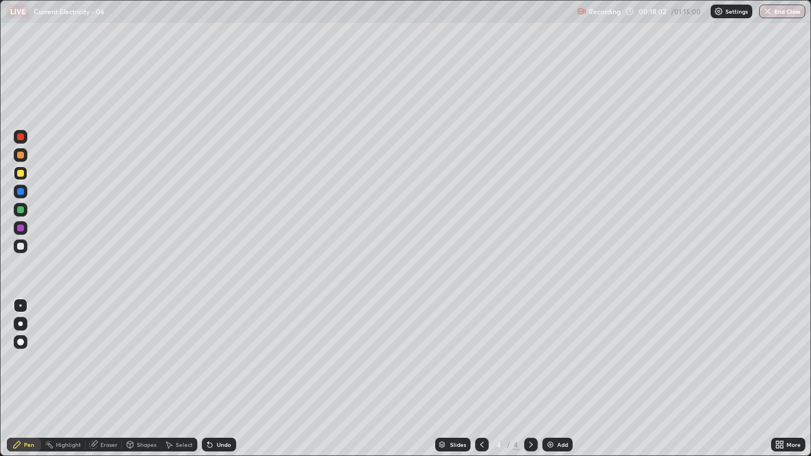
click at [217, 348] on div "Undo" at bounding box center [224, 445] width 14 height 6
click at [220, 348] on div "Undo" at bounding box center [224, 445] width 14 height 6
click at [221, 348] on div "Undo" at bounding box center [224, 445] width 14 height 6
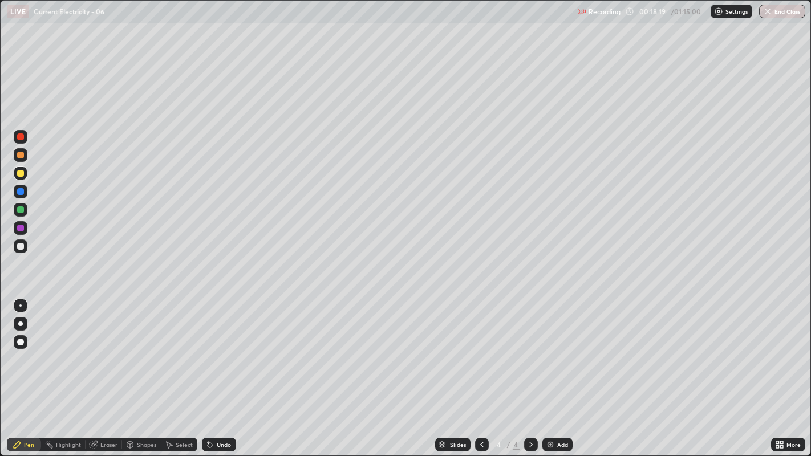
click at [222, 348] on div "Undo" at bounding box center [224, 445] width 14 height 6
click at [223, 348] on div "Undo" at bounding box center [224, 445] width 14 height 6
click at [225, 348] on div "Undo" at bounding box center [224, 445] width 14 height 6
click at [224, 348] on div "Undo" at bounding box center [224, 445] width 14 height 6
click at [225, 348] on div "Undo" at bounding box center [224, 445] width 14 height 6
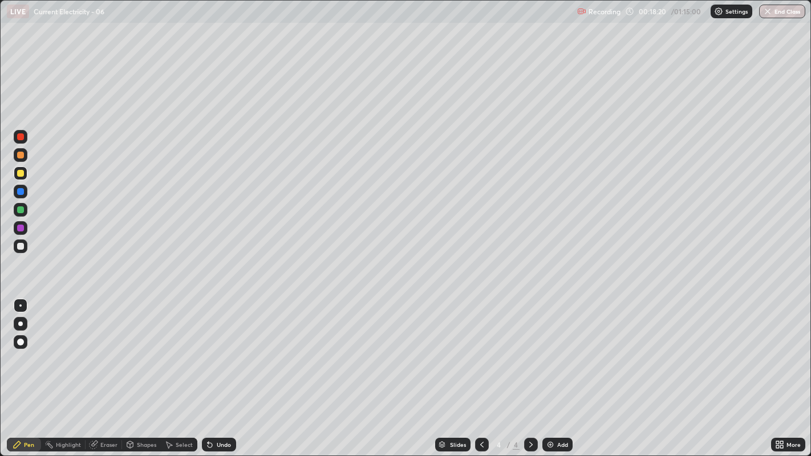
click at [224, 348] on div "Undo" at bounding box center [224, 445] width 14 height 6
click at [222, 348] on div "Undo" at bounding box center [224, 445] width 14 height 6
click at [103, 348] on div "Eraser" at bounding box center [108, 445] width 17 height 6
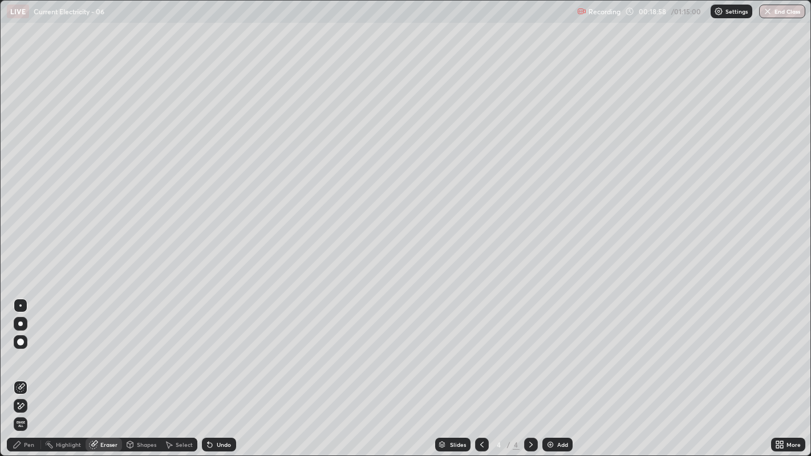
click at [21, 348] on icon at bounding box center [17, 444] width 9 height 9
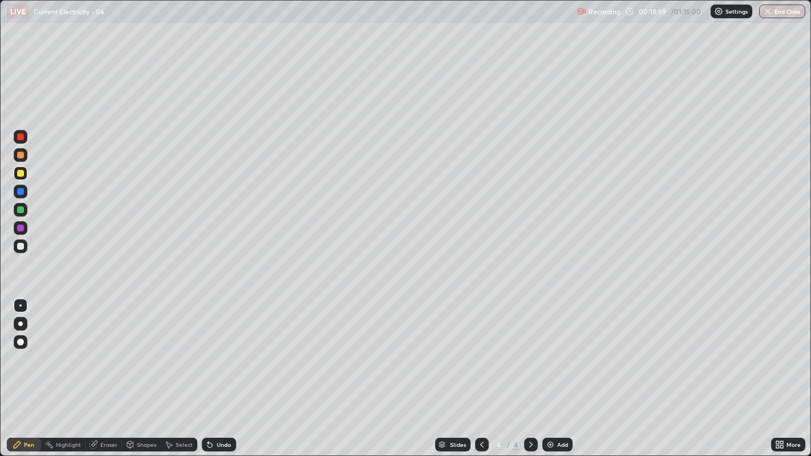
click at [19, 244] on div at bounding box center [20, 246] width 7 height 7
click at [217, 348] on div "Undo" at bounding box center [224, 445] width 14 height 6
click at [21, 212] on div at bounding box center [20, 209] width 7 height 7
click at [213, 348] on div "Undo" at bounding box center [219, 445] width 34 height 14
click at [208, 348] on icon at bounding box center [210, 445] width 5 height 5
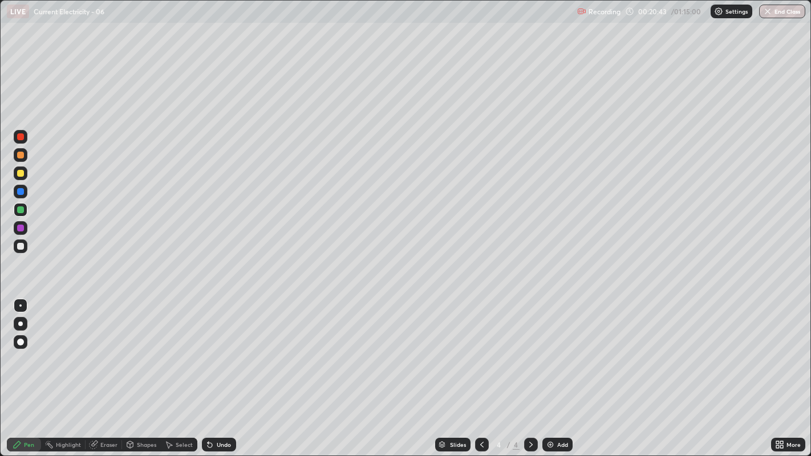
click at [209, 348] on icon at bounding box center [210, 445] width 5 height 5
click at [214, 348] on div "Undo" at bounding box center [219, 445] width 34 height 14
click at [224, 348] on div "Undo" at bounding box center [224, 445] width 14 height 6
click at [228, 348] on div "Undo" at bounding box center [224, 445] width 14 height 6
click at [226, 348] on div "Undo" at bounding box center [224, 445] width 14 height 6
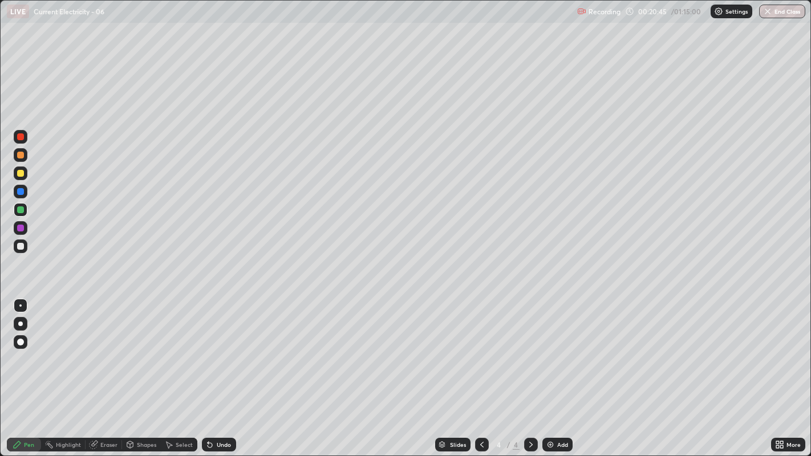
click at [208, 348] on icon at bounding box center [210, 445] width 5 height 5
click at [21, 174] on div at bounding box center [20, 173] width 7 height 7
click at [555, 348] on div "Add" at bounding box center [557, 445] width 30 height 14
click at [20, 248] on div at bounding box center [20, 246] width 7 height 7
click at [99, 348] on div "Eraser" at bounding box center [104, 445] width 36 height 14
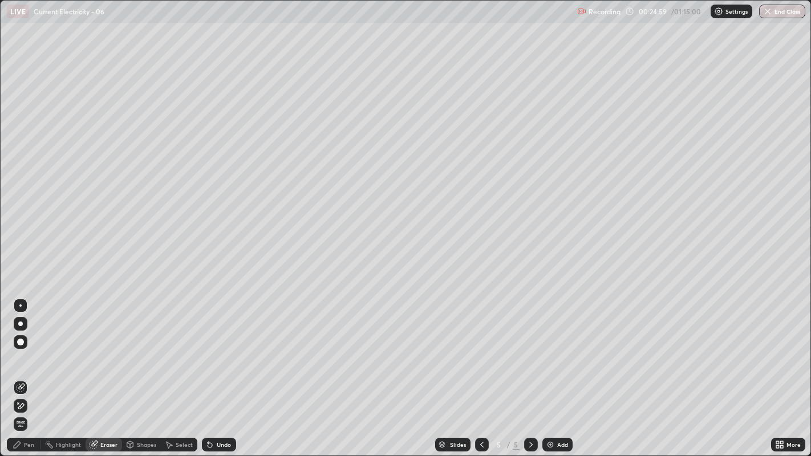
click at [23, 348] on div "Pen" at bounding box center [24, 445] width 34 height 14
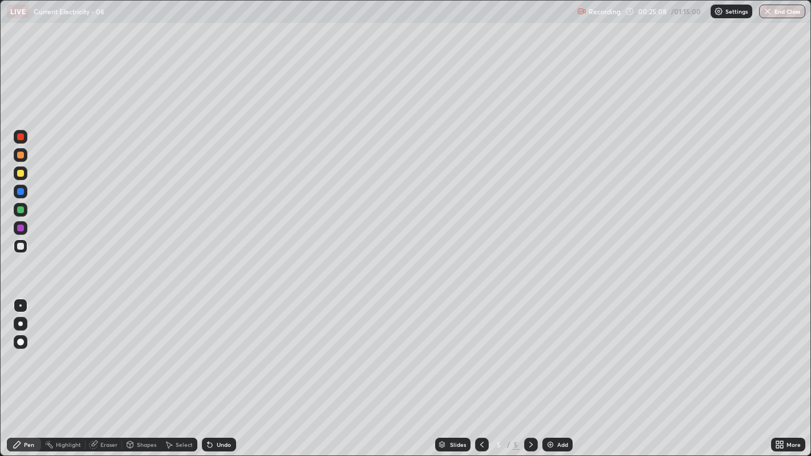
click at [176, 348] on div "Select" at bounding box center [184, 445] width 17 height 6
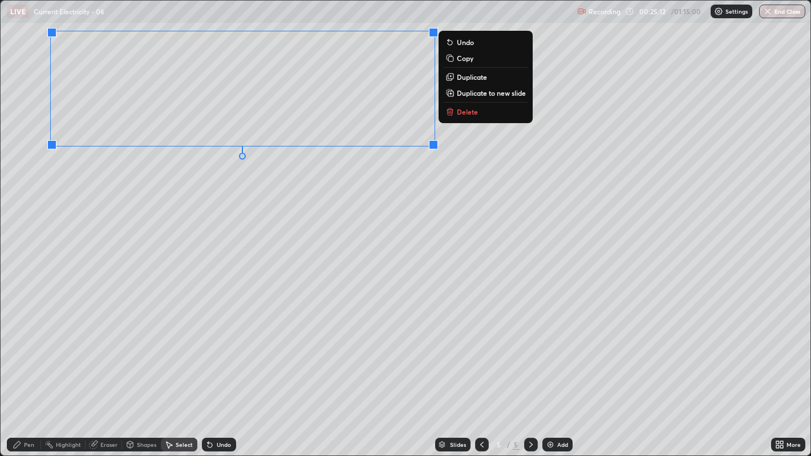
click at [463, 76] on p "Duplicate" at bounding box center [472, 76] width 30 height 9
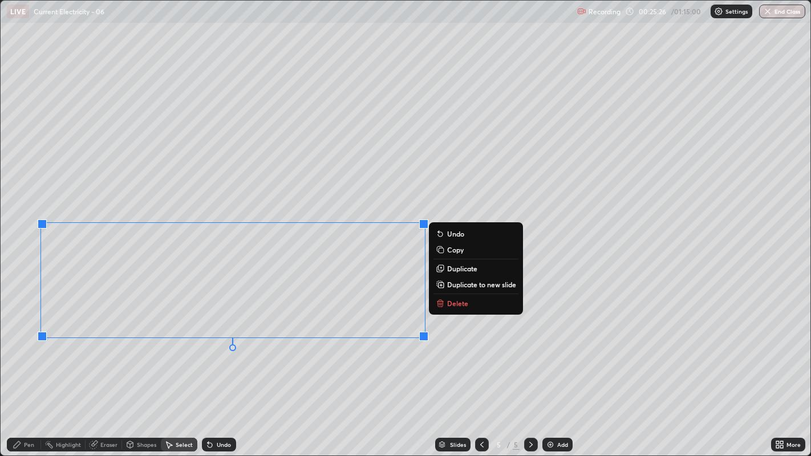
click at [558, 348] on div "0 ° Undo Copy Duplicate Duplicate to new slide Delete" at bounding box center [406, 229] width 810 height 456
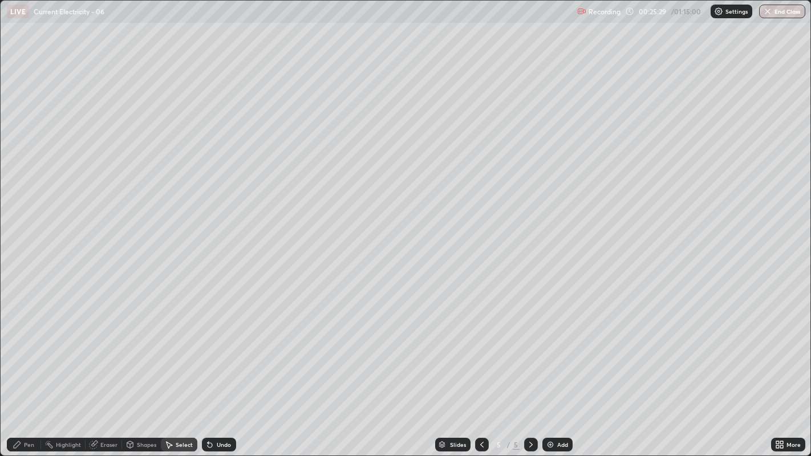
click at [25, 348] on div "Pen" at bounding box center [29, 445] width 10 height 6
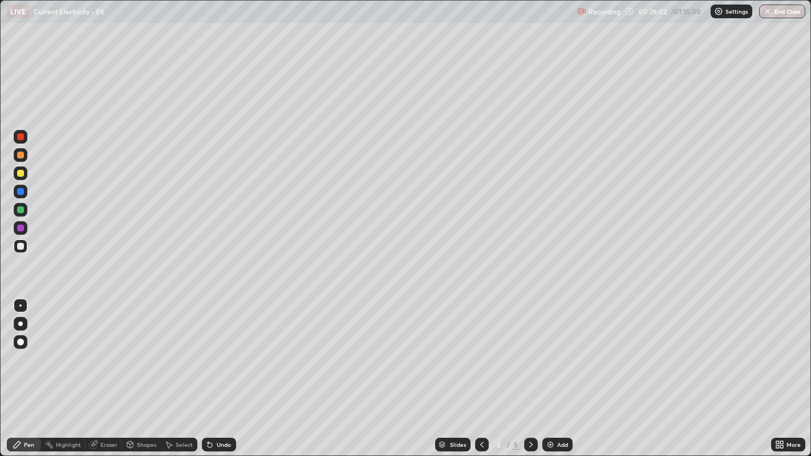
click at [18, 243] on div at bounding box center [20, 246] width 7 height 7
click at [20, 172] on div at bounding box center [20, 173] width 7 height 7
click at [218, 348] on div "Undo" at bounding box center [224, 445] width 14 height 6
click at [217, 348] on div "Undo" at bounding box center [224, 445] width 14 height 6
click at [220, 348] on div "Undo" at bounding box center [224, 445] width 14 height 6
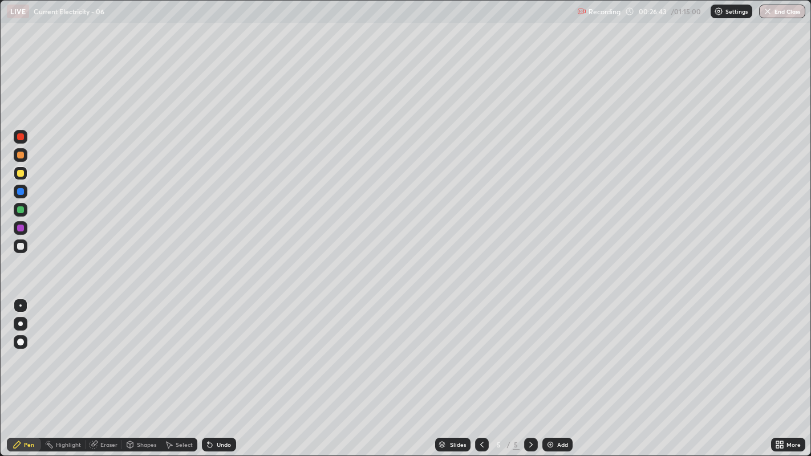
click at [19, 248] on div at bounding box center [20, 246] width 7 height 7
click at [20, 172] on div at bounding box center [20, 173] width 7 height 7
click at [208, 348] on icon at bounding box center [208, 442] width 1 height 1
click at [208, 348] on icon at bounding box center [210, 445] width 5 height 5
click at [214, 348] on div "Undo" at bounding box center [219, 445] width 34 height 14
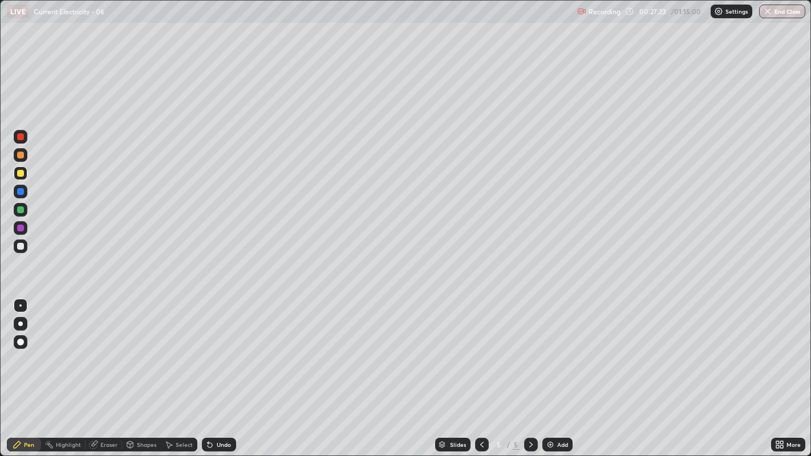
click at [95, 348] on icon at bounding box center [94, 444] width 6 height 6
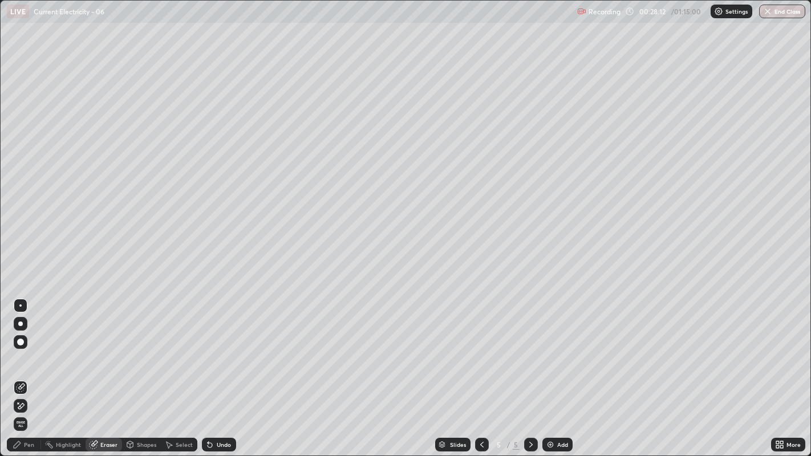
click at [214, 348] on div "Undo" at bounding box center [219, 445] width 34 height 14
click at [26, 348] on div "Pen" at bounding box center [29, 445] width 10 height 6
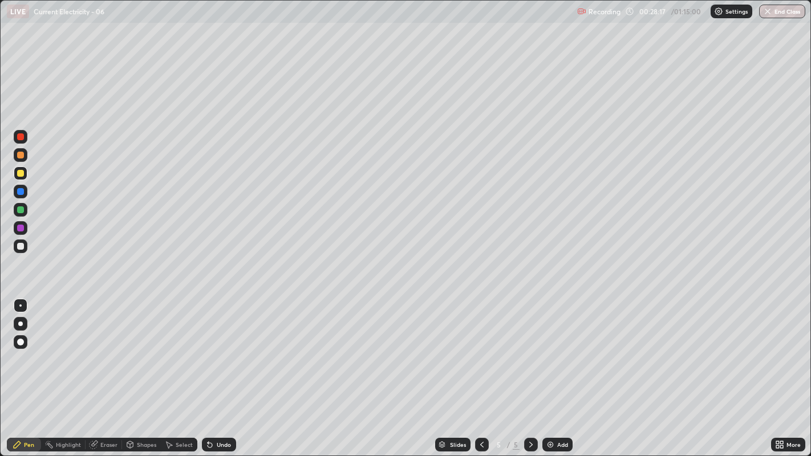
click at [106, 348] on div "Eraser" at bounding box center [108, 445] width 17 height 6
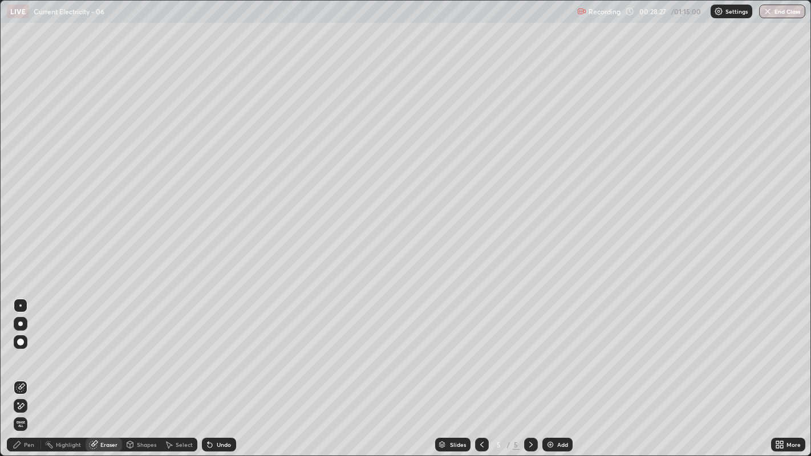
click at [23, 348] on div "Pen" at bounding box center [24, 445] width 34 height 14
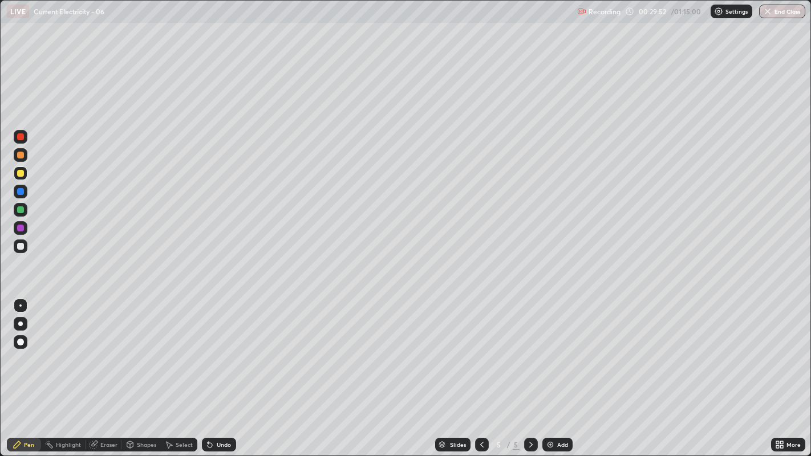
click at [217, 348] on div "Undo" at bounding box center [224, 445] width 14 height 6
click at [177, 348] on div "Select" at bounding box center [184, 445] width 17 height 6
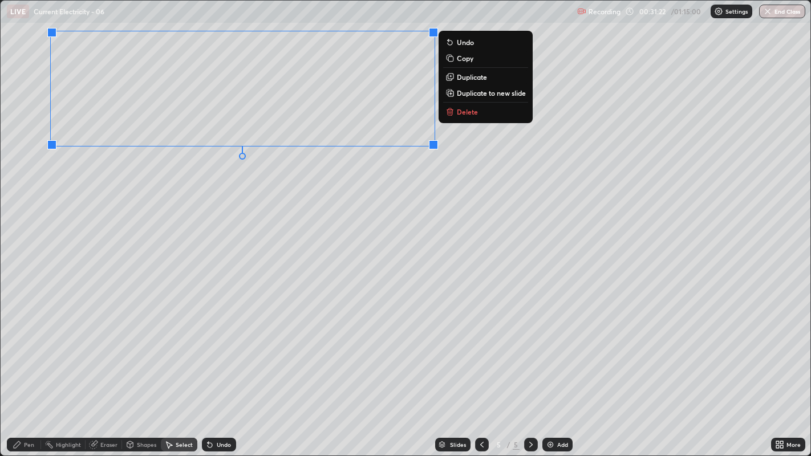
click at [492, 93] on p "Duplicate to new slide" at bounding box center [491, 92] width 69 height 9
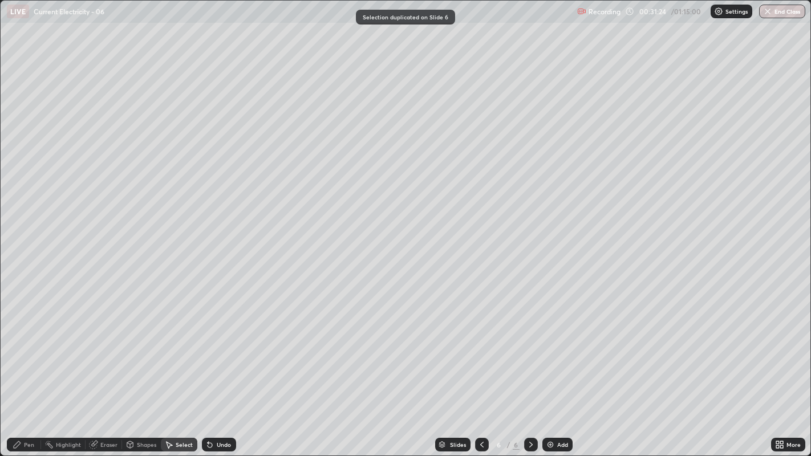
click at [17, 348] on icon at bounding box center [17, 444] width 7 height 7
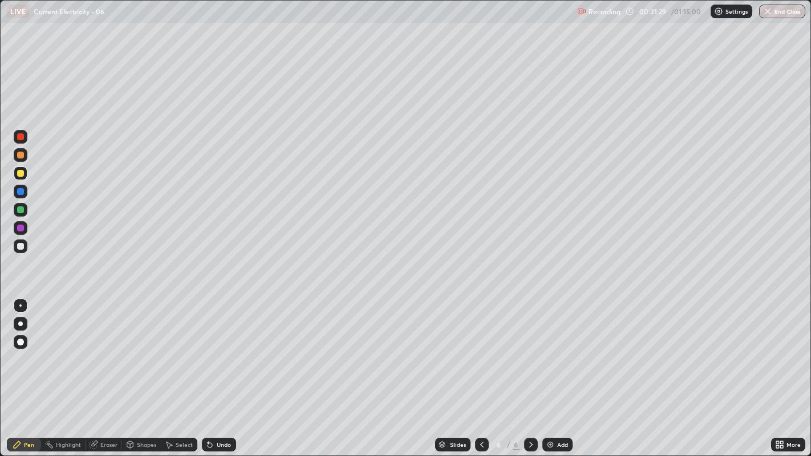
click at [180, 348] on div "Select" at bounding box center [184, 445] width 17 height 6
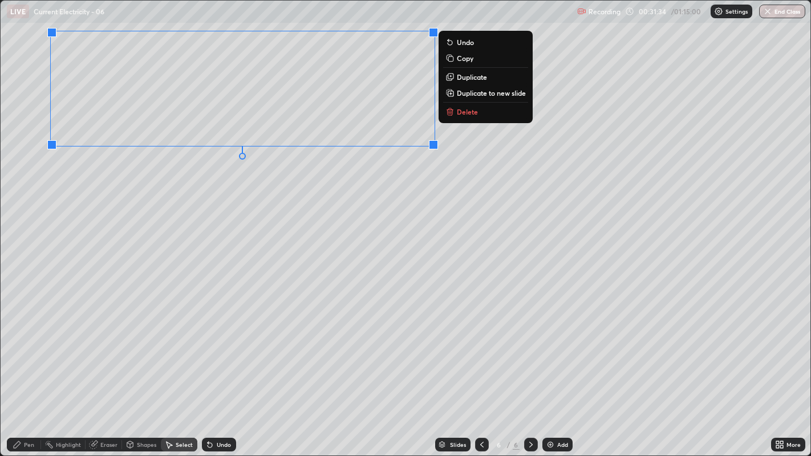
click at [457, 76] on p "Duplicate" at bounding box center [472, 76] width 30 height 9
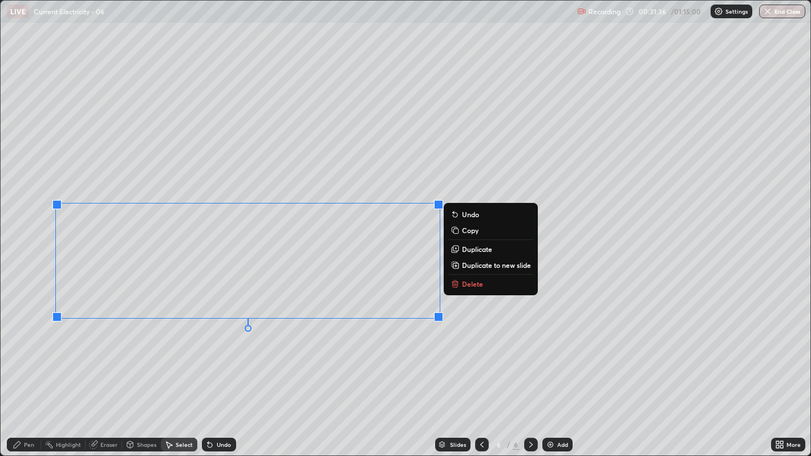
click at [21, 348] on icon at bounding box center [17, 444] width 9 height 9
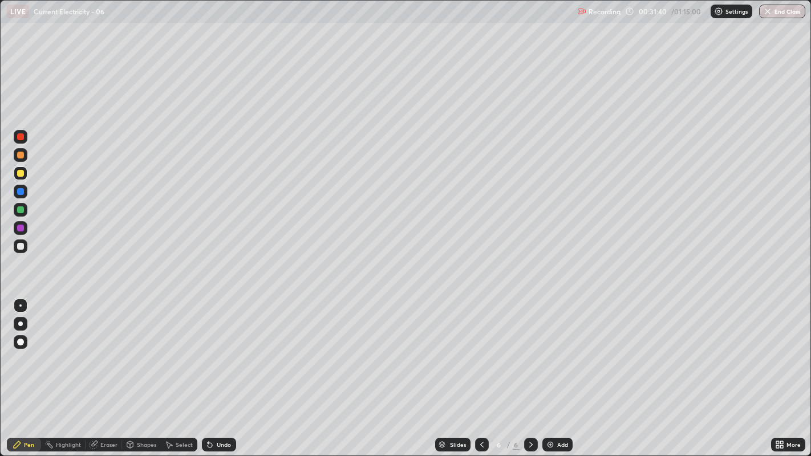
click at [21, 137] on div at bounding box center [20, 136] width 7 height 7
click at [21, 246] on div at bounding box center [20, 246] width 7 height 7
click at [217, 348] on div "Undo" at bounding box center [224, 445] width 14 height 6
click at [213, 348] on div "Undo" at bounding box center [219, 445] width 34 height 14
click at [217, 348] on div "Undo" at bounding box center [219, 445] width 34 height 14
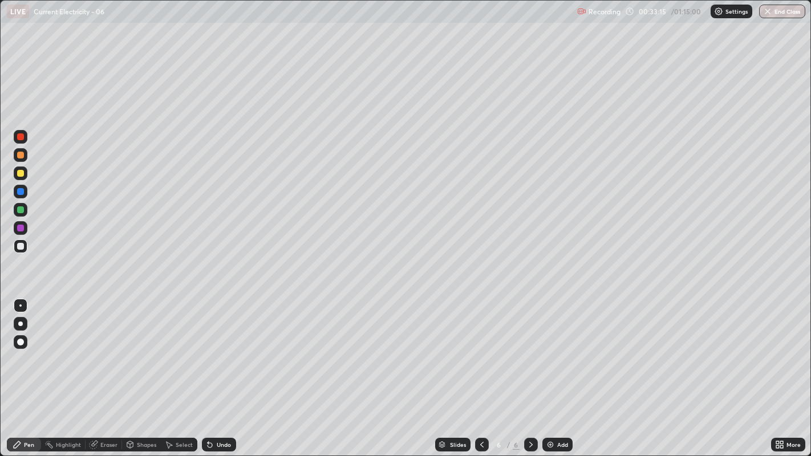
click at [19, 173] on div at bounding box center [20, 173] width 7 height 7
click at [104, 348] on div "Eraser" at bounding box center [108, 445] width 17 height 6
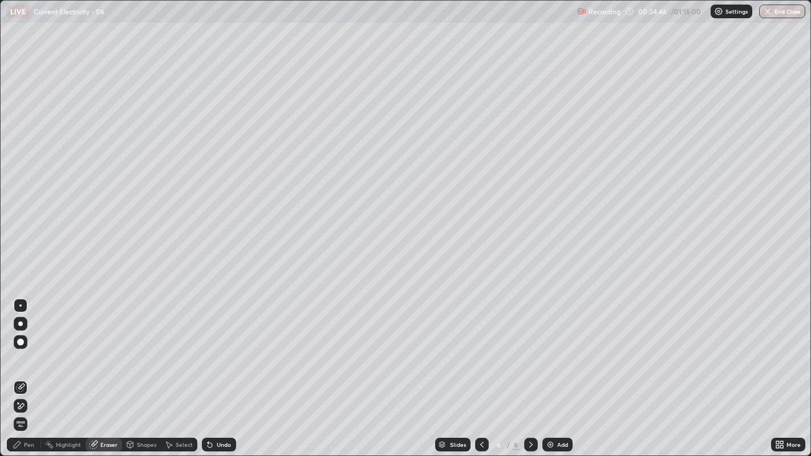
click at [214, 348] on div "Undo" at bounding box center [219, 445] width 34 height 14
click at [25, 348] on div "Pen" at bounding box center [24, 445] width 34 height 14
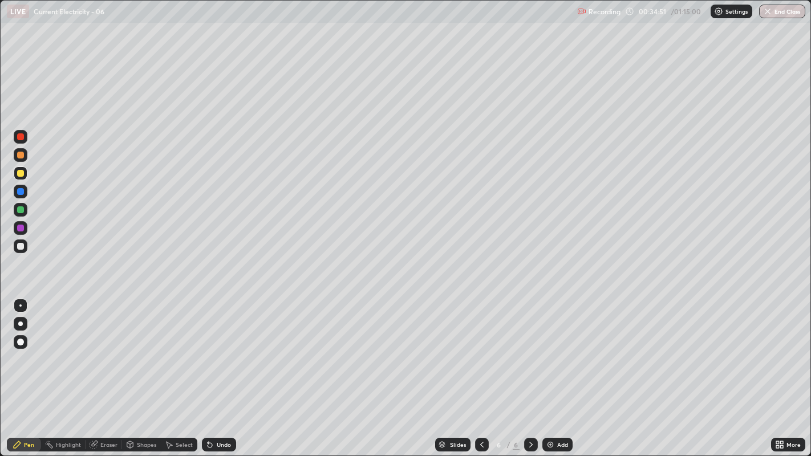
click at [21, 242] on div at bounding box center [21, 247] width 14 height 14
click at [214, 348] on div "Undo" at bounding box center [219, 445] width 34 height 14
click at [209, 348] on icon at bounding box center [210, 445] width 5 height 5
click at [208, 348] on icon at bounding box center [208, 442] width 1 height 1
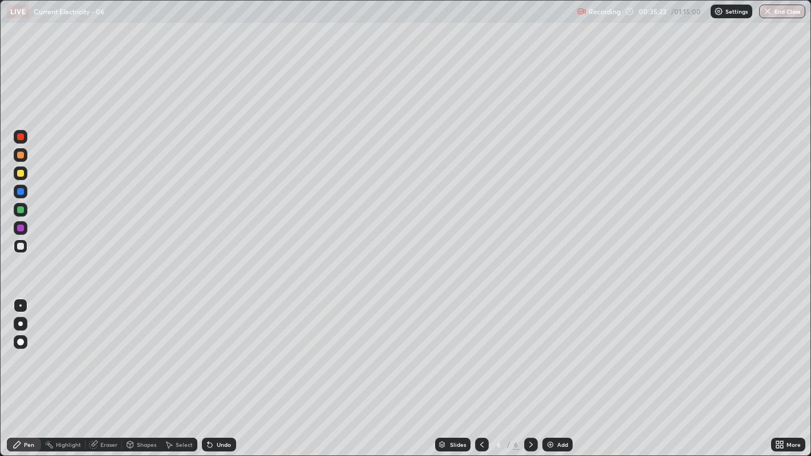
click at [208, 348] on icon at bounding box center [208, 442] width 1 height 1
click at [208, 348] on icon at bounding box center [210, 445] width 5 height 5
click at [217, 348] on div "Undo" at bounding box center [224, 445] width 14 height 6
click at [210, 348] on icon at bounding box center [210, 445] width 5 height 5
click at [208, 348] on icon at bounding box center [210, 445] width 5 height 5
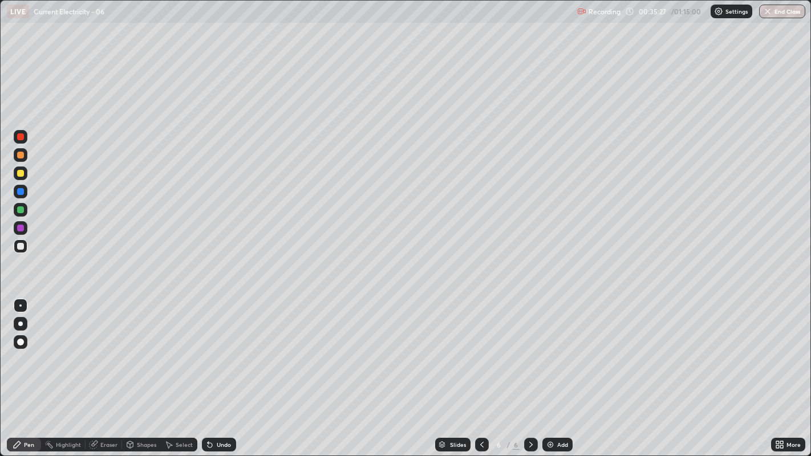
click at [208, 348] on icon at bounding box center [210, 445] width 5 height 5
click at [480, 348] on icon at bounding box center [481, 444] width 9 height 9
click at [529, 348] on div at bounding box center [531, 445] width 14 height 14
click at [181, 348] on div "Select" at bounding box center [184, 445] width 17 height 6
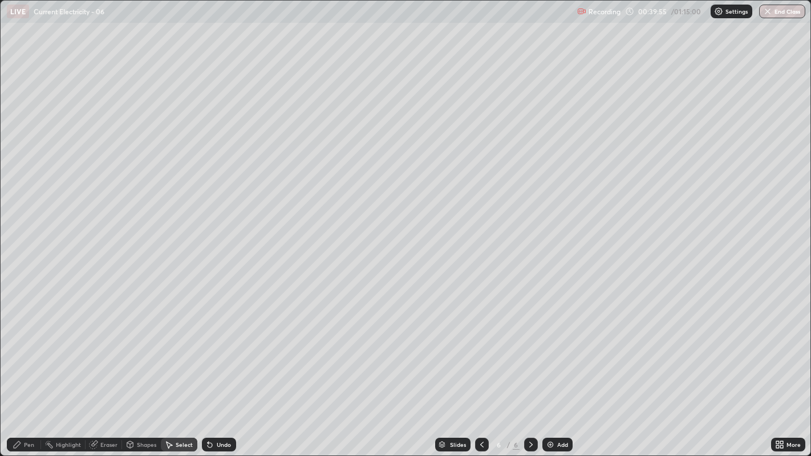
click at [27, 348] on div "Pen" at bounding box center [29, 445] width 10 height 6
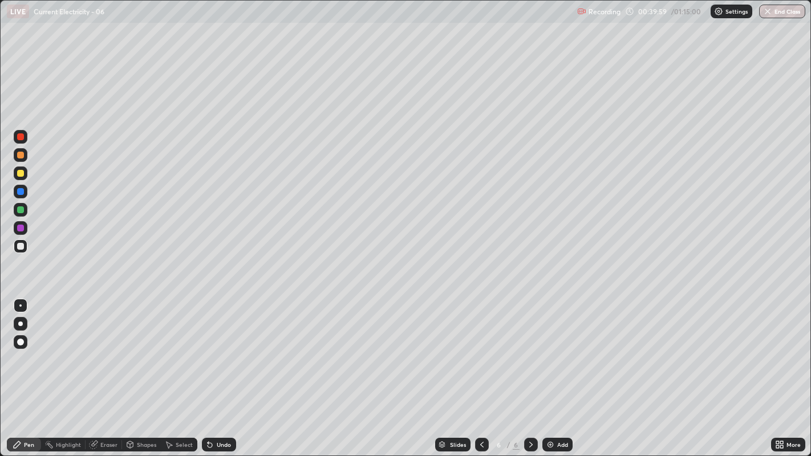
click at [212, 348] on icon at bounding box center [209, 444] width 9 height 9
click at [557, 348] on div "Add" at bounding box center [562, 445] width 11 height 6
click at [222, 348] on div "Undo" at bounding box center [224, 445] width 14 height 6
click at [222, 348] on div "Undo" at bounding box center [219, 445] width 34 height 14
click at [219, 348] on div "Undo" at bounding box center [219, 445] width 34 height 14
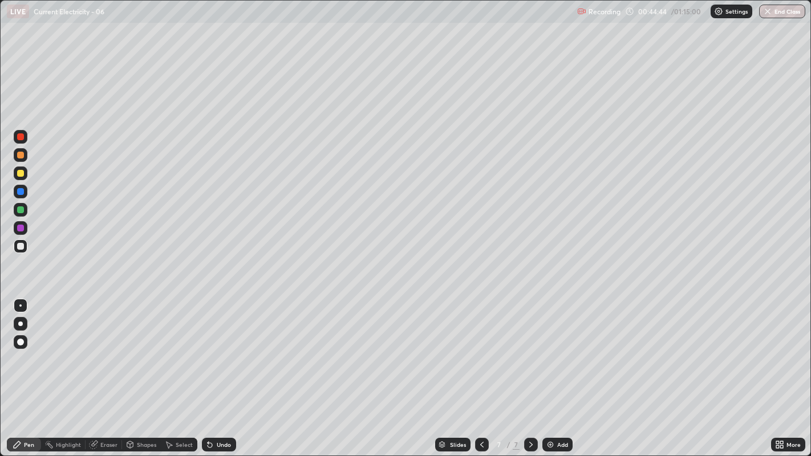
click at [221, 348] on div "Undo" at bounding box center [219, 445] width 34 height 14
click at [222, 348] on div "Undo" at bounding box center [216, 444] width 39 height 23
click at [213, 348] on div "Undo" at bounding box center [219, 445] width 34 height 14
click at [222, 348] on div "Undo" at bounding box center [224, 445] width 14 height 6
click at [18, 138] on div at bounding box center [20, 136] width 7 height 7
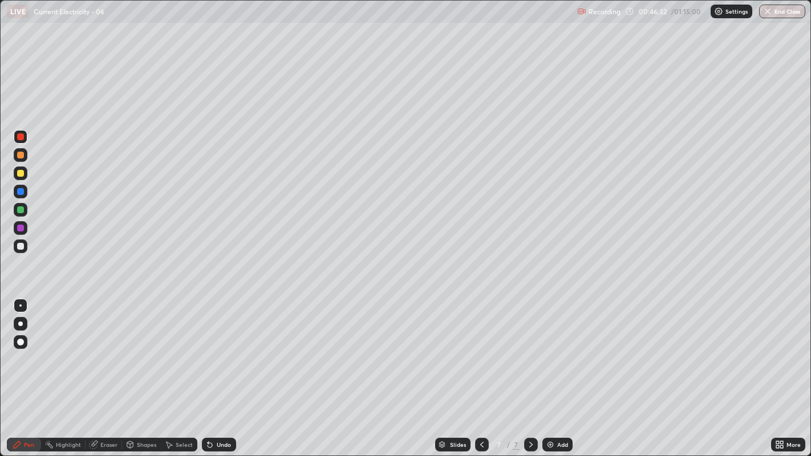
click at [549, 348] on img at bounding box center [550, 444] width 9 height 9
click at [18, 249] on div at bounding box center [20, 246] width 7 height 7
click at [177, 348] on div "Select" at bounding box center [184, 445] width 17 height 6
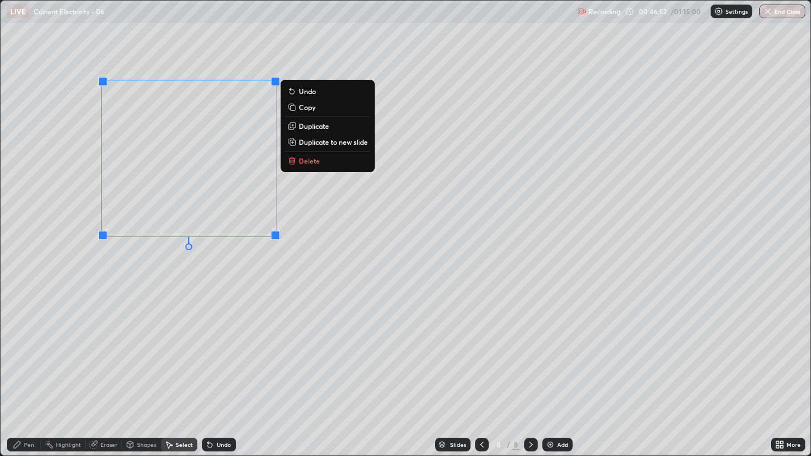
click at [310, 127] on p "Duplicate" at bounding box center [314, 125] width 30 height 9
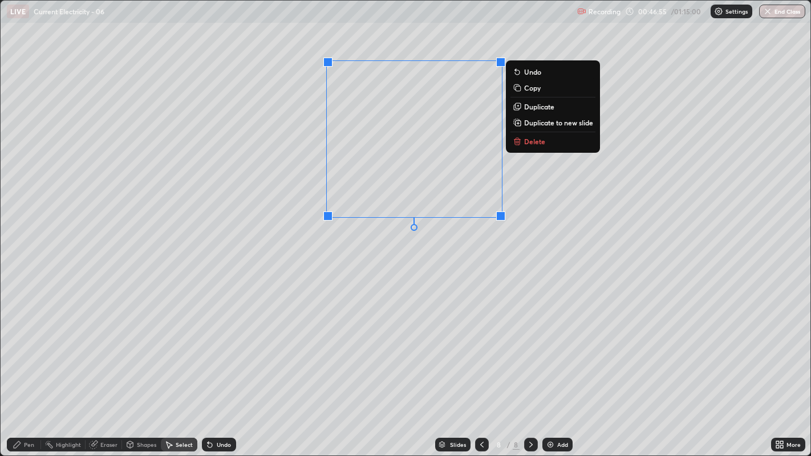
click at [60, 348] on div "0 ° Undo Copy Duplicate Duplicate to new slide Delete" at bounding box center [406, 229] width 810 height 456
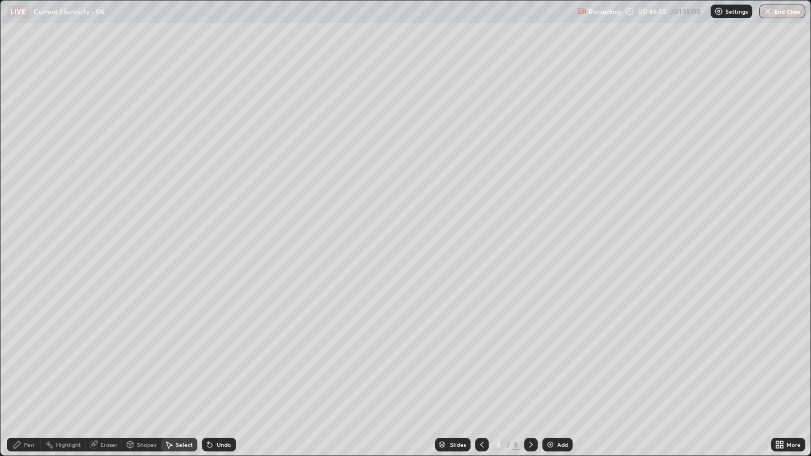
click at [25, 348] on div "Pen" at bounding box center [29, 445] width 10 height 6
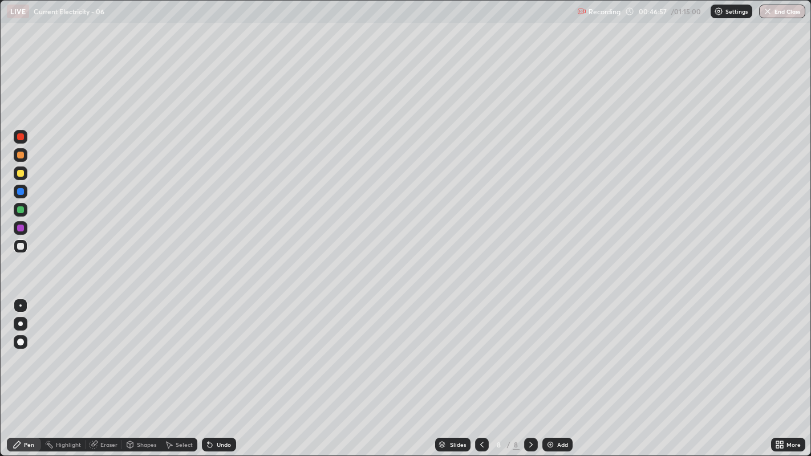
click at [21, 157] on div at bounding box center [20, 155] width 7 height 7
click at [21, 246] on div at bounding box center [20, 246] width 7 height 7
click at [20, 155] on div at bounding box center [20, 155] width 7 height 7
click at [217, 348] on div "Undo" at bounding box center [224, 445] width 14 height 6
click at [208, 348] on icon at bounding box center [210, 445] width 5 height 5
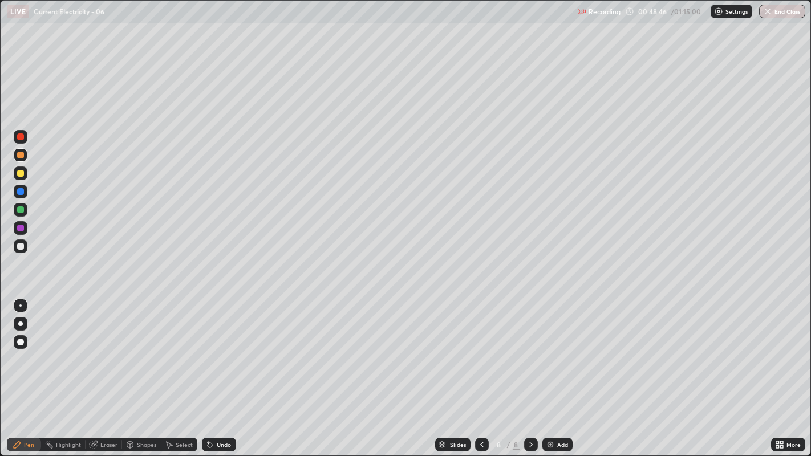
click at [213, 348] on icon at bounding box center [209, 444] width 9 height 9
click at [214, 348] on div "Undo" at bounding box center [219, 445] width 34 height 14
click at [208, 348] on icon at bounding box center [210, 445] width 5 height 5
click at [208, 348] on icon at bounding box center [208, 442] width 1 height 1
click at [214, 348] on div "Undo" at bounding box center [219, 445] width 34 height 14
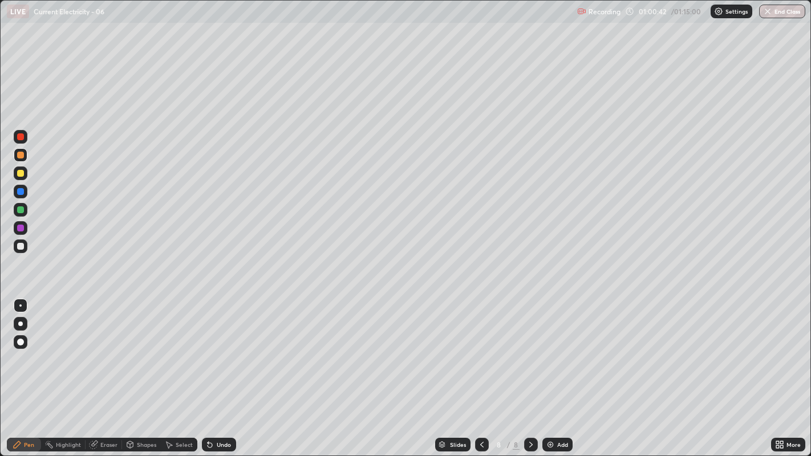
click at [171, 348] on icon at bounding box center [168, 444] width 9 height 9
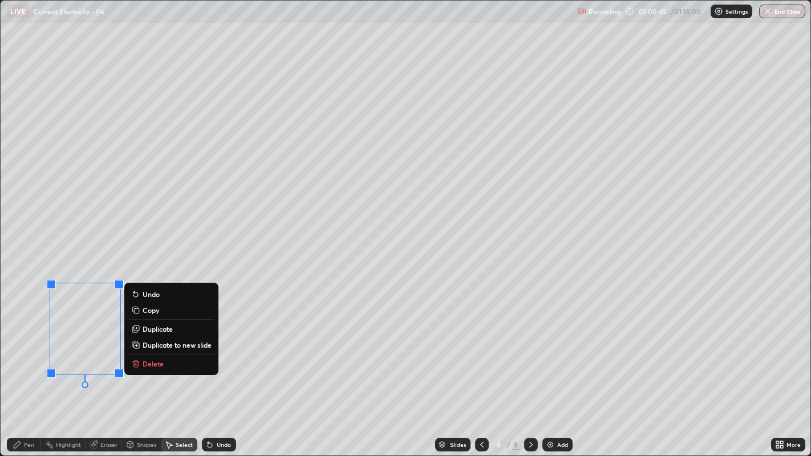
click at [144, 348] on p "Delete" at bounding box center [153, 363] width 21 height 9
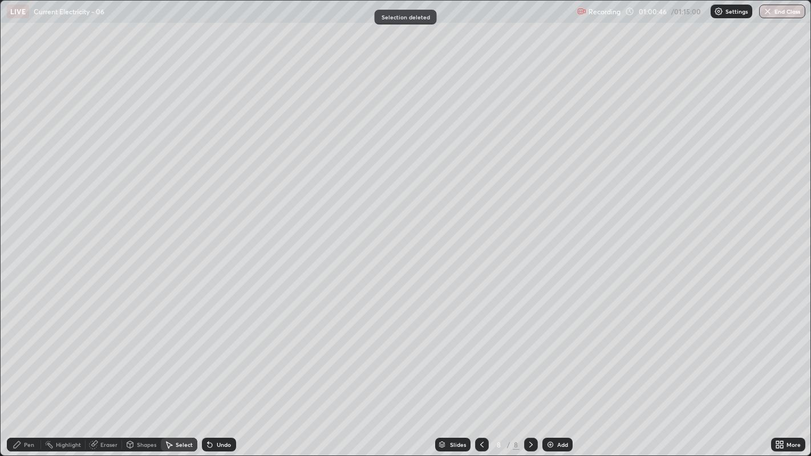
click at [19, 348] on icon at bounding box center [17, 444] width 9 height 9
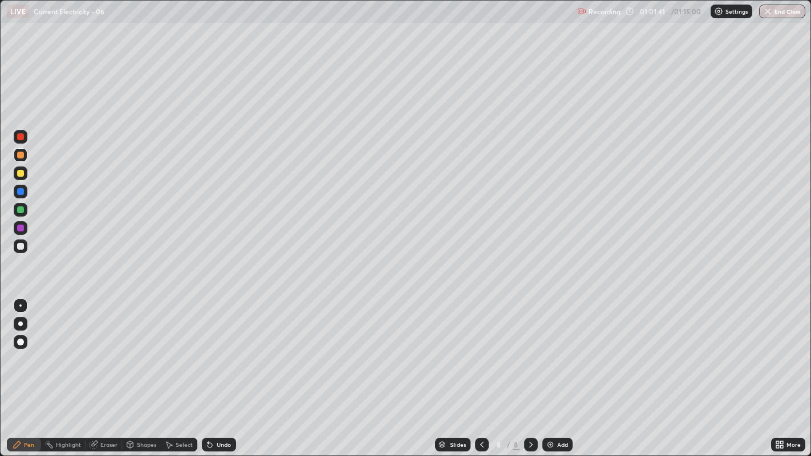
click at [549, 348] on img at bounding box center [550, 444] width 9 height 9
click at [217, 348] on div "Undo" at bounding box center [224, 445] width 14 height 6
click at [215, 348] on div "Undo" at bounding box center [219, 445] width 34 height 14
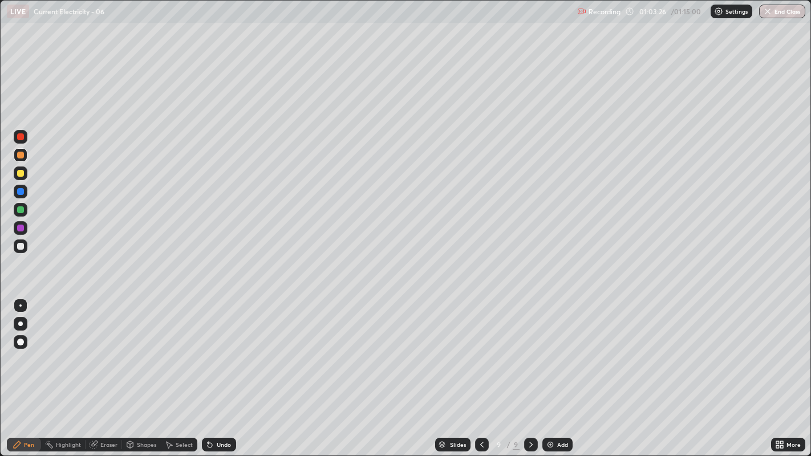
click at [211, 348] on icon at bounding box center [209, 444] width 9 height 9
click at [218, 348] on div "Undo" at bounding box center [224, 445] width 14 height 6
click at [214, 348] on div "Undo" at bounding box center [219, 445] width 34 height 14
click at [176, 348] on div "Select" at bounding box center [184, 445] width 17 height 6
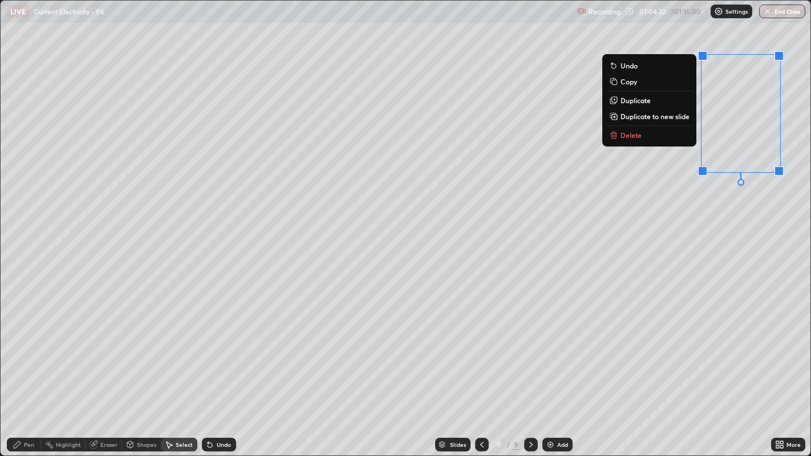
click at [624, 137] on p "Delete" at bounding box center [630, 135] width 21 height 9
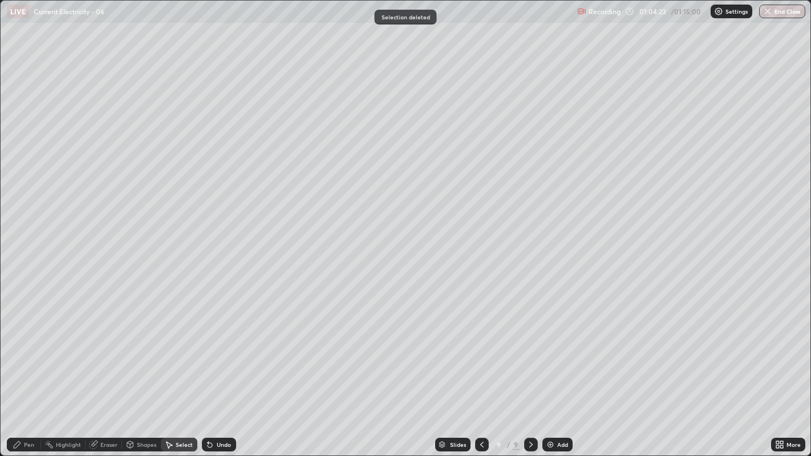
click at [29, 348] on div "Pen" at bounding box center [29, 445] width 10 height 6
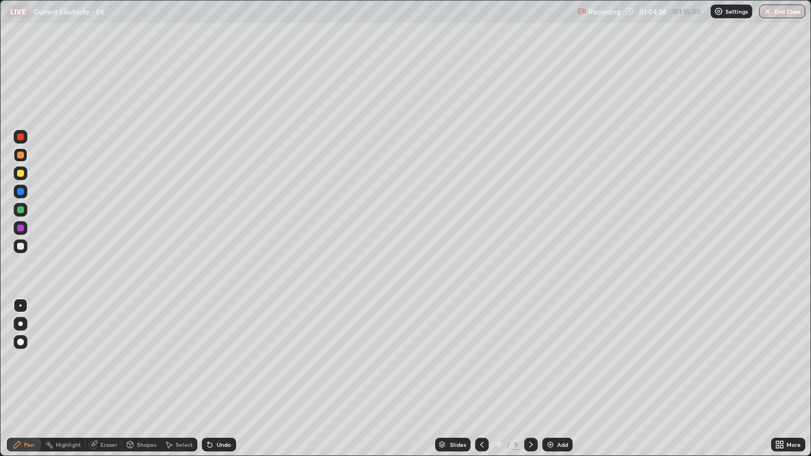
click at [23, 247] on div at bounding box center [20, 246] width 7 height 7
click at [103, 348] on div "Eraser" at bounding box center [104, 445] width 36 height 14
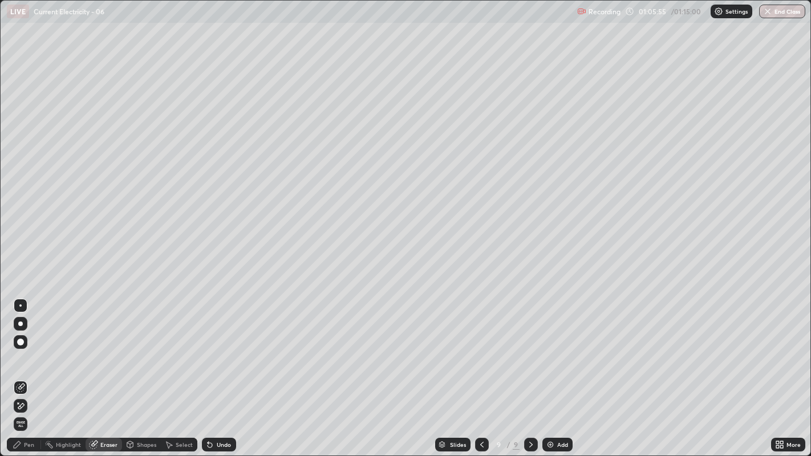
click at [33, 348] on div "Pen" at bounding box center [29, 445] width 10 height 6
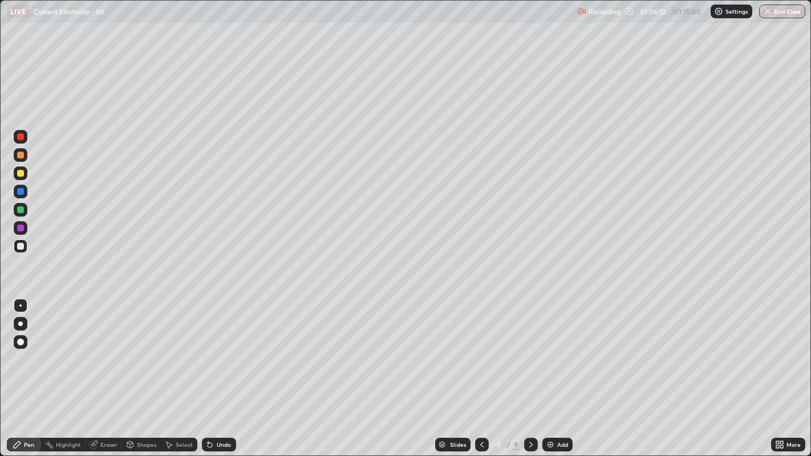
click at [217, 348] on div "Undo" at bounding box center [219, 445] width 34 height 14
click at [770, 14] on img "button" at bounding box center [767, 11] width 9 height 9
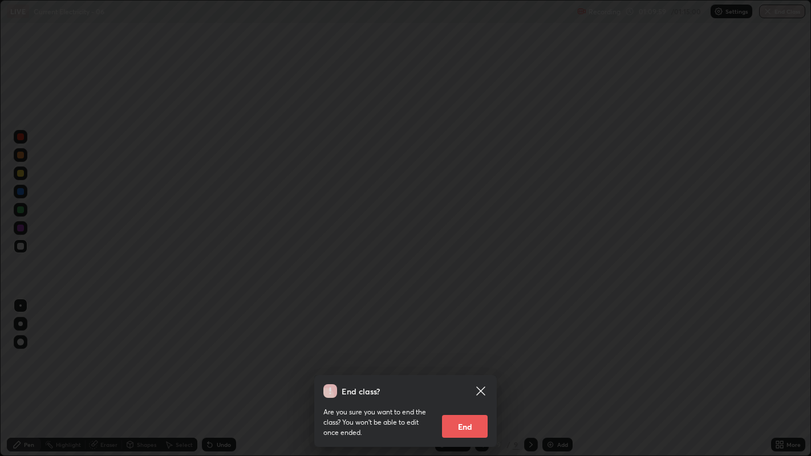
click at [460, 348] on button "End" at bounding box center [465, 426] width 46 height 23
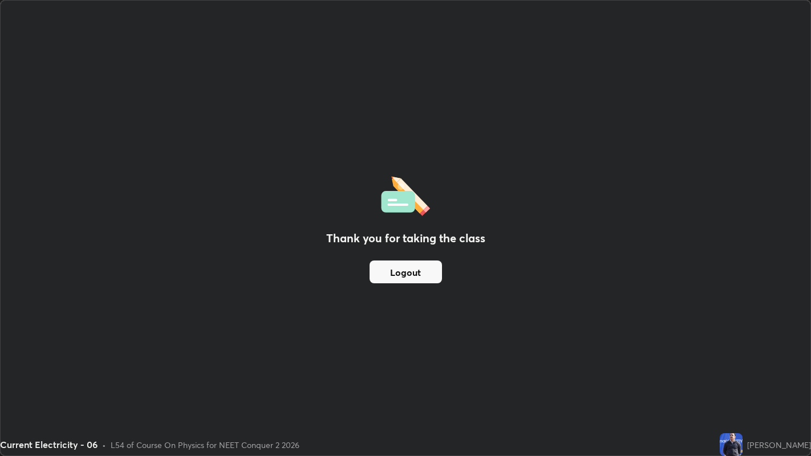
click at [400, 270] on button "Logout" at bounding box center [406, 272] width 72 height 23
click at [404, 273] on button "Logout" at bounding box center [406, 272] width 72 height 23
click at [394, 271] on button "Logout" at bounding box center [406, 272] width 72 height 23
click at [397, 268] on button "Logout" at bounding box center [406, 272] width 72 height 23
click at [401, 274] on button "Logout" at bounding box center [406, 272] width 72 height 23
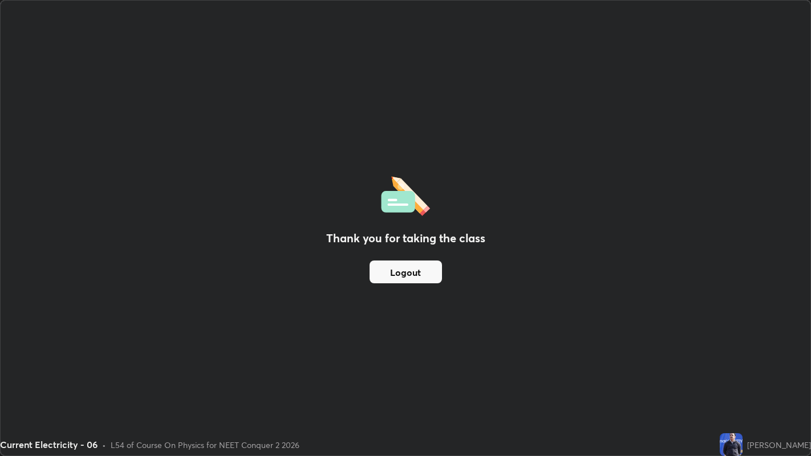
click at [400, 281] on button "Logout" at bounding box center [406, 272] width 72 height 23
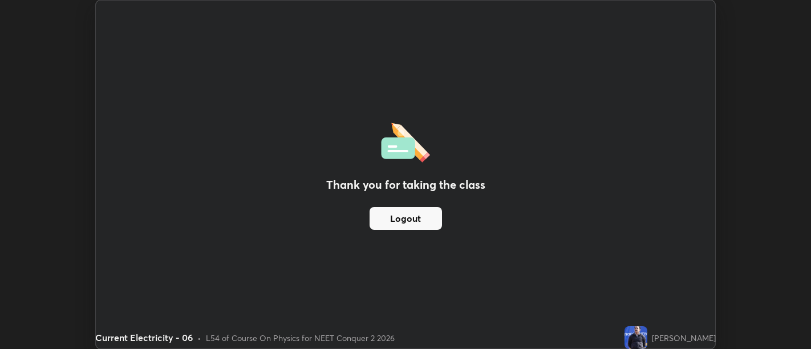
scroll to position [56680, 56218]
